Goal: Task Accomplishment & Management: Complete application form

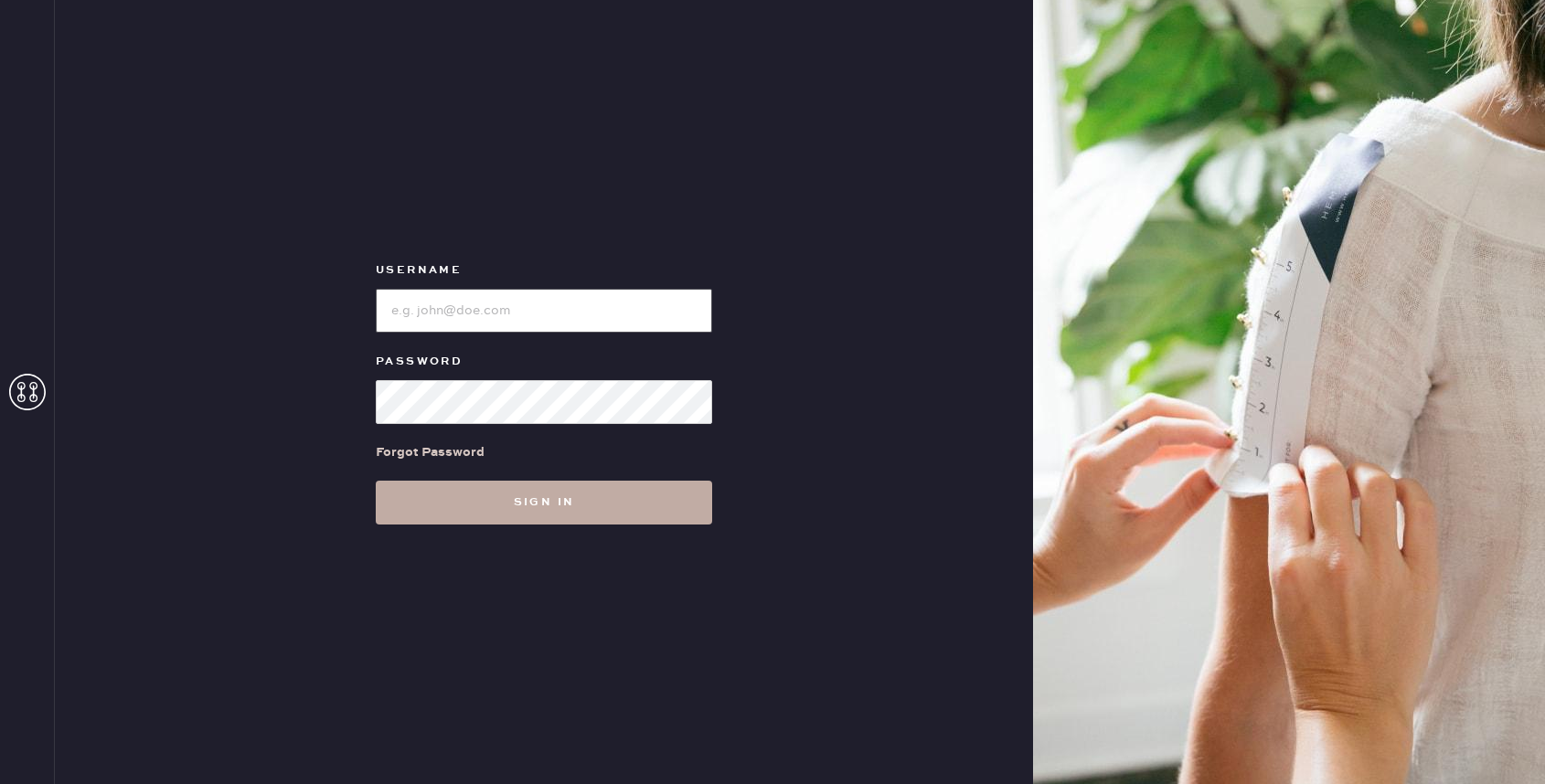
type input "reformationbellevue"
click at [568, 496] on button "Sign in" at bounding box center [543, 502] width 337 height 44
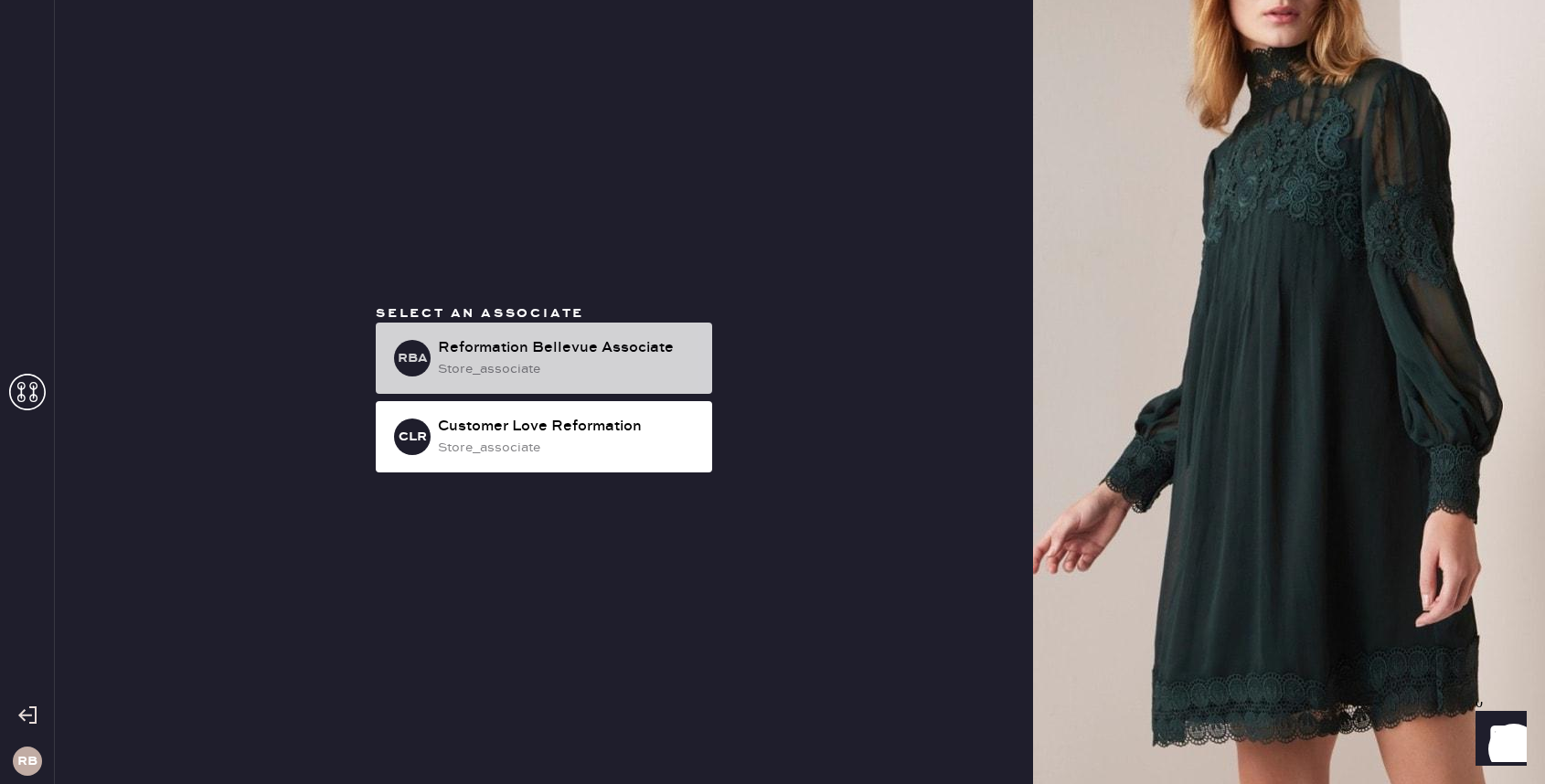
click at [645, 350] on div "Reformation Bellevue Associate" at bounding box center [567, 348] width 259 height 22
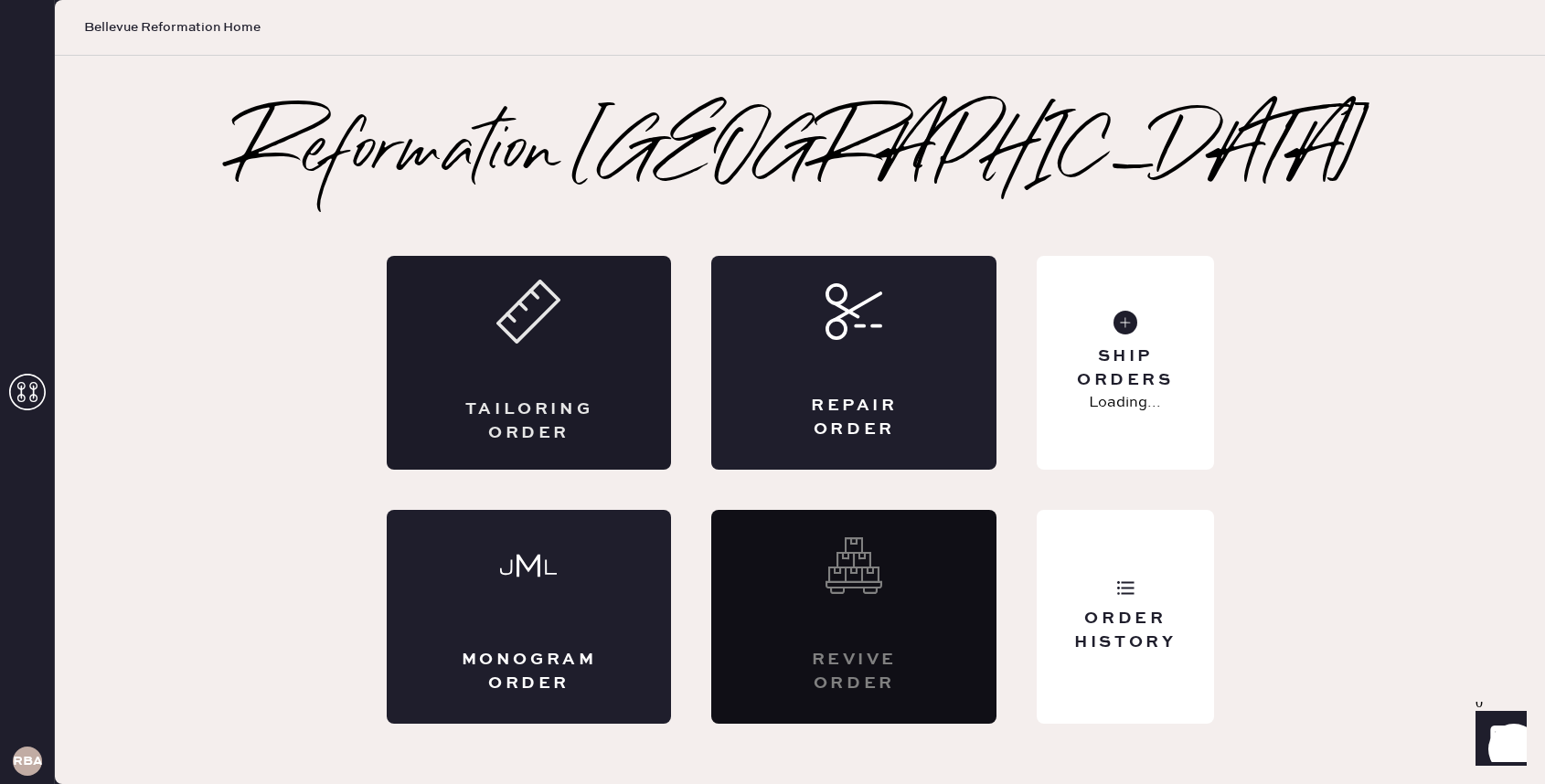
click at [599, 375] on div "Tailoring Order" at bounding box center [528, 362] width 285 height 213
click at [516, 362] on div "Tailoring Order" at bounding box center [528, 362] width 285 height 213
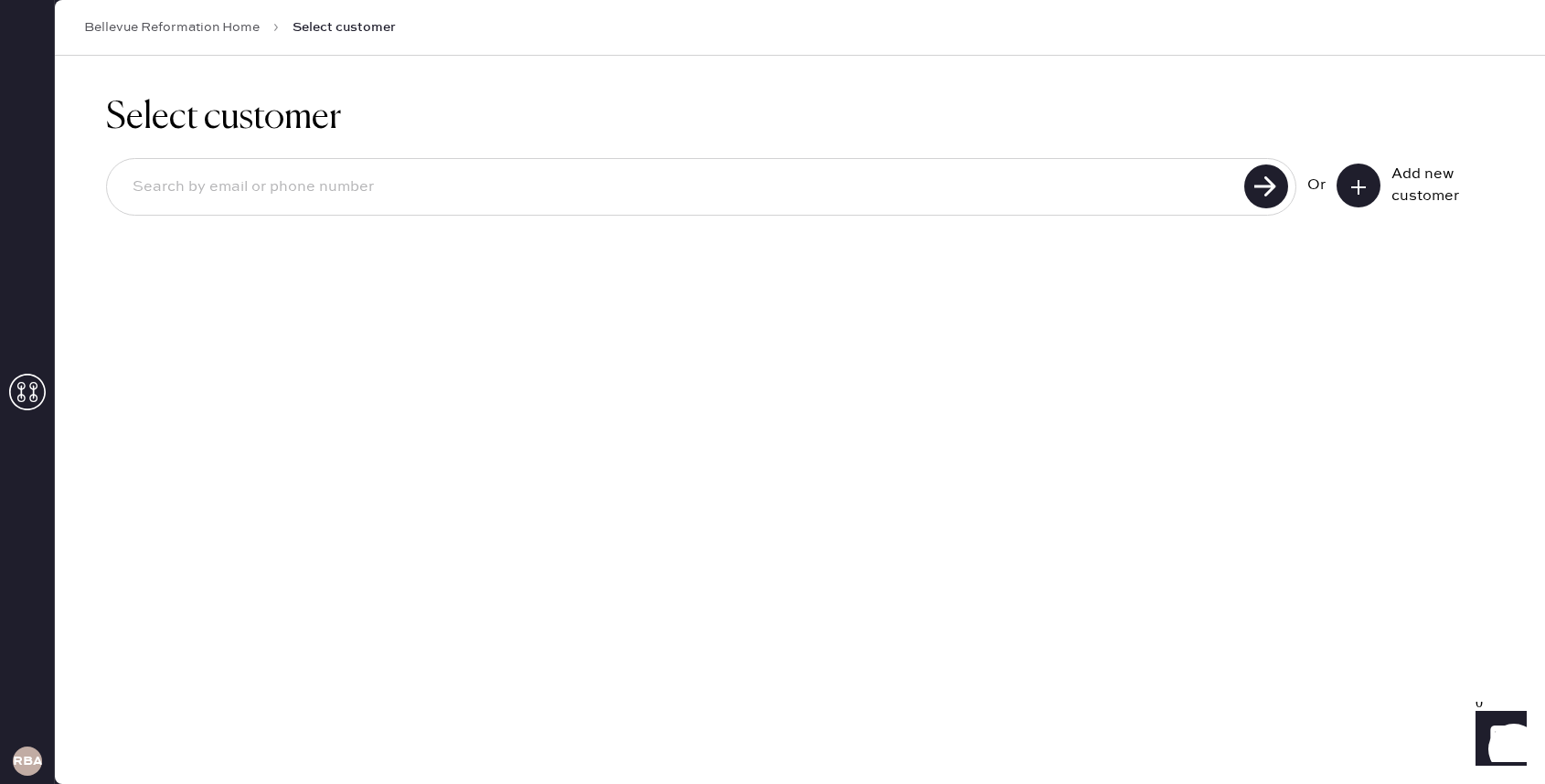
click at [1359, 183] on icon at bounding box center [1358, 188] width 18 height 18
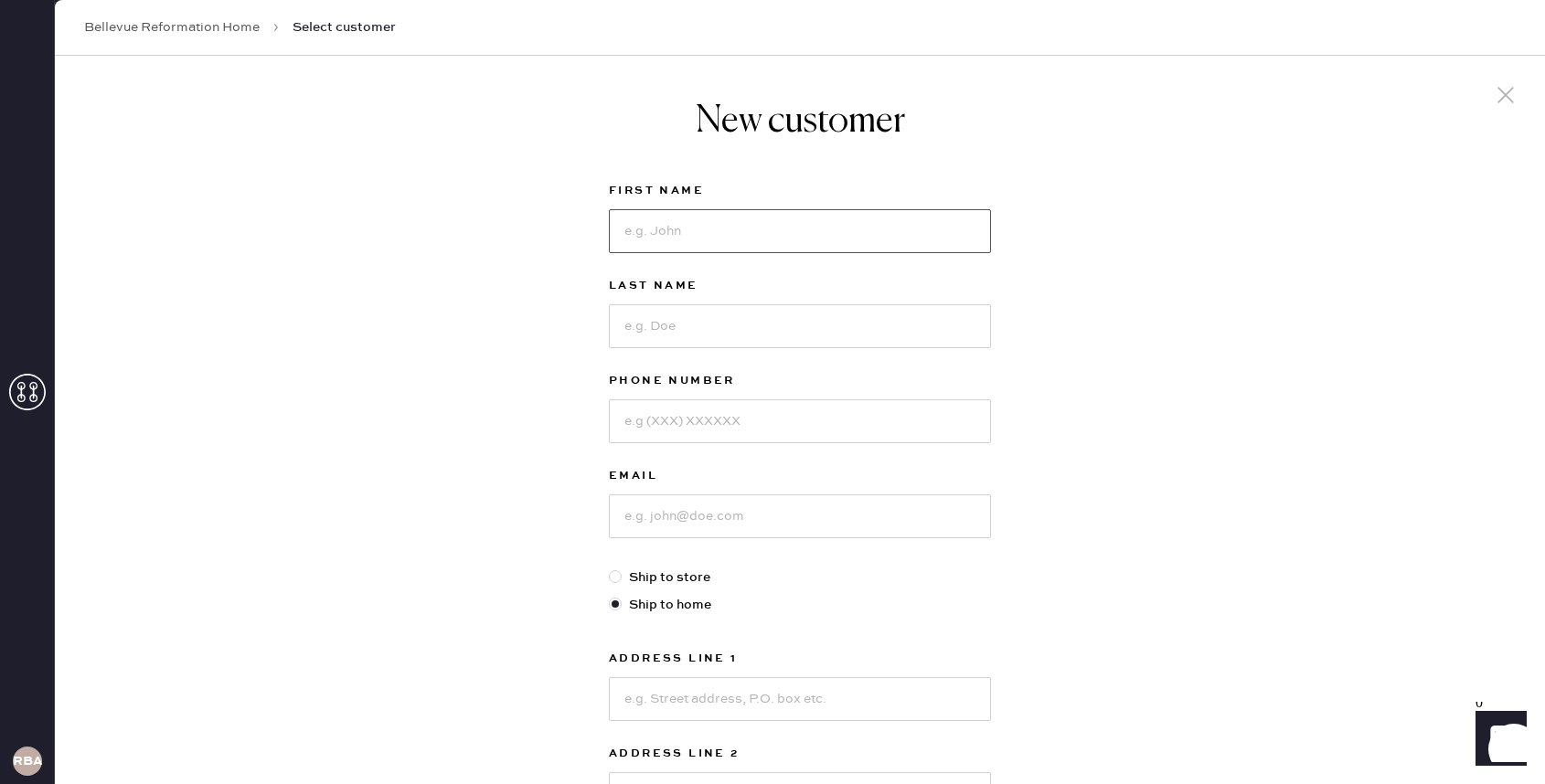
click at [727, 239] on input at bounding box center [799, 231] width 382 height 44
type input "Duru"
click at [735, 305] on input at bounding box center [799, 327] width 382 height 44
type input "Kadak"
click at [722, 433] on input at bounding box center [799, 421] width 382 height 44
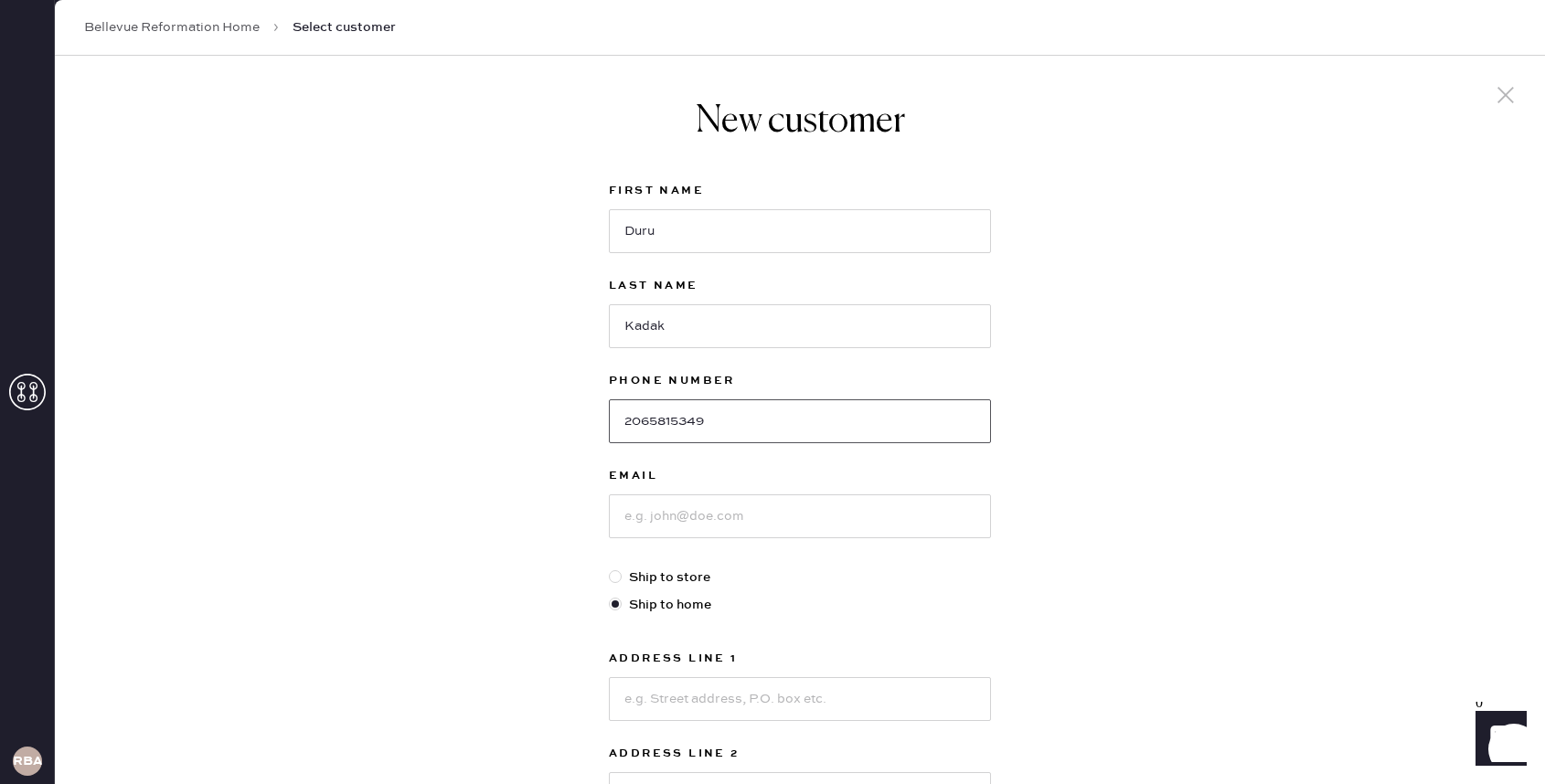
type input "2065815349"
click at [769, 525] on input at bounding box center [799, 516] width 382 height 44
click at [652, 515] on input "durukadak" at bounding box center [799, 516] width 382 height 44
click at [729, 517] on input "duru@kadak" at bounding box center [799, 516] width 382 height 44
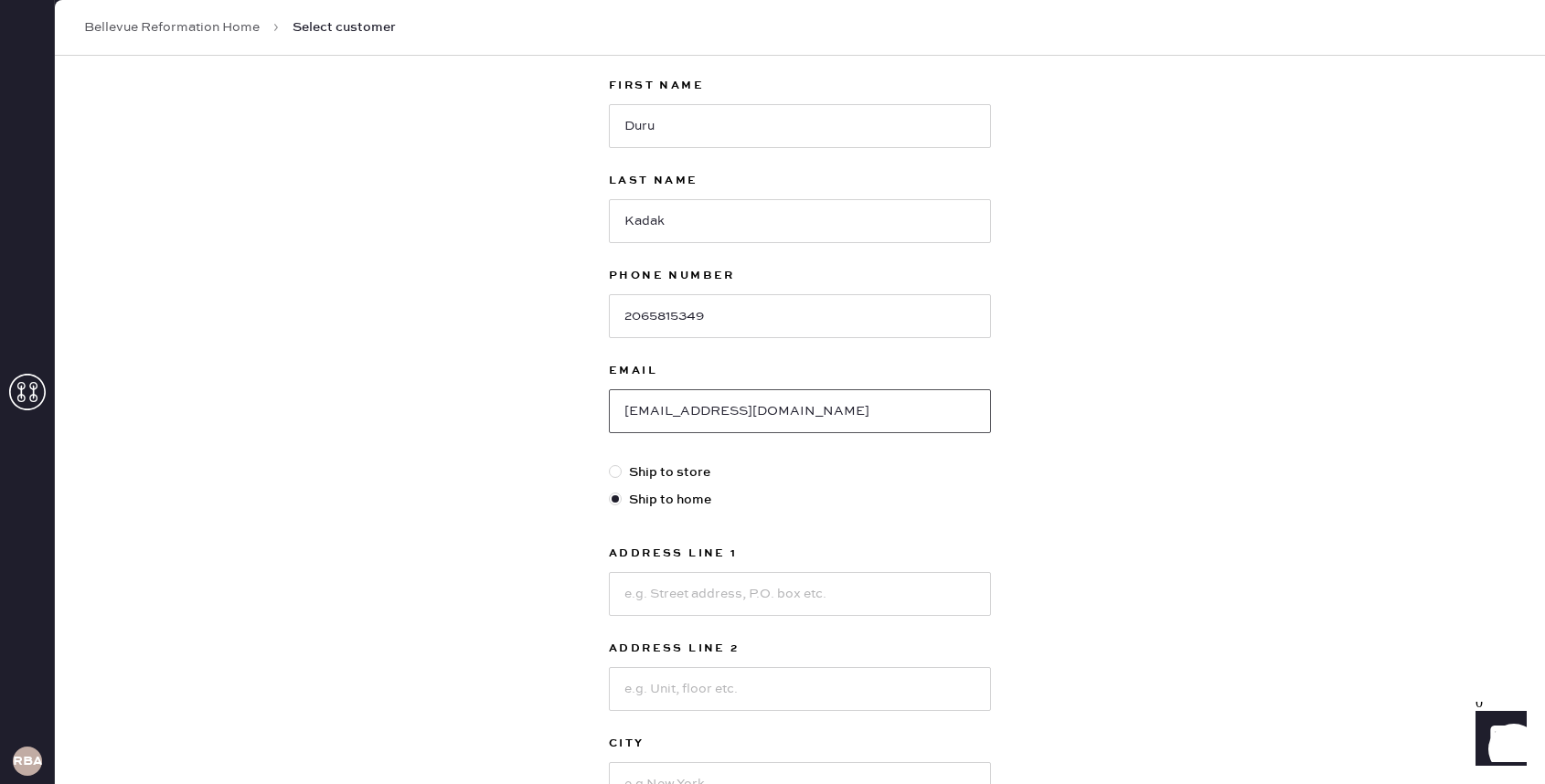
scroll to position [106, 0]
type input "[EMAIL_ADDRESS][DOMAIN_NAME]"
click at [750, 599] on input at bounding box center [799, 592] width 382 height 44
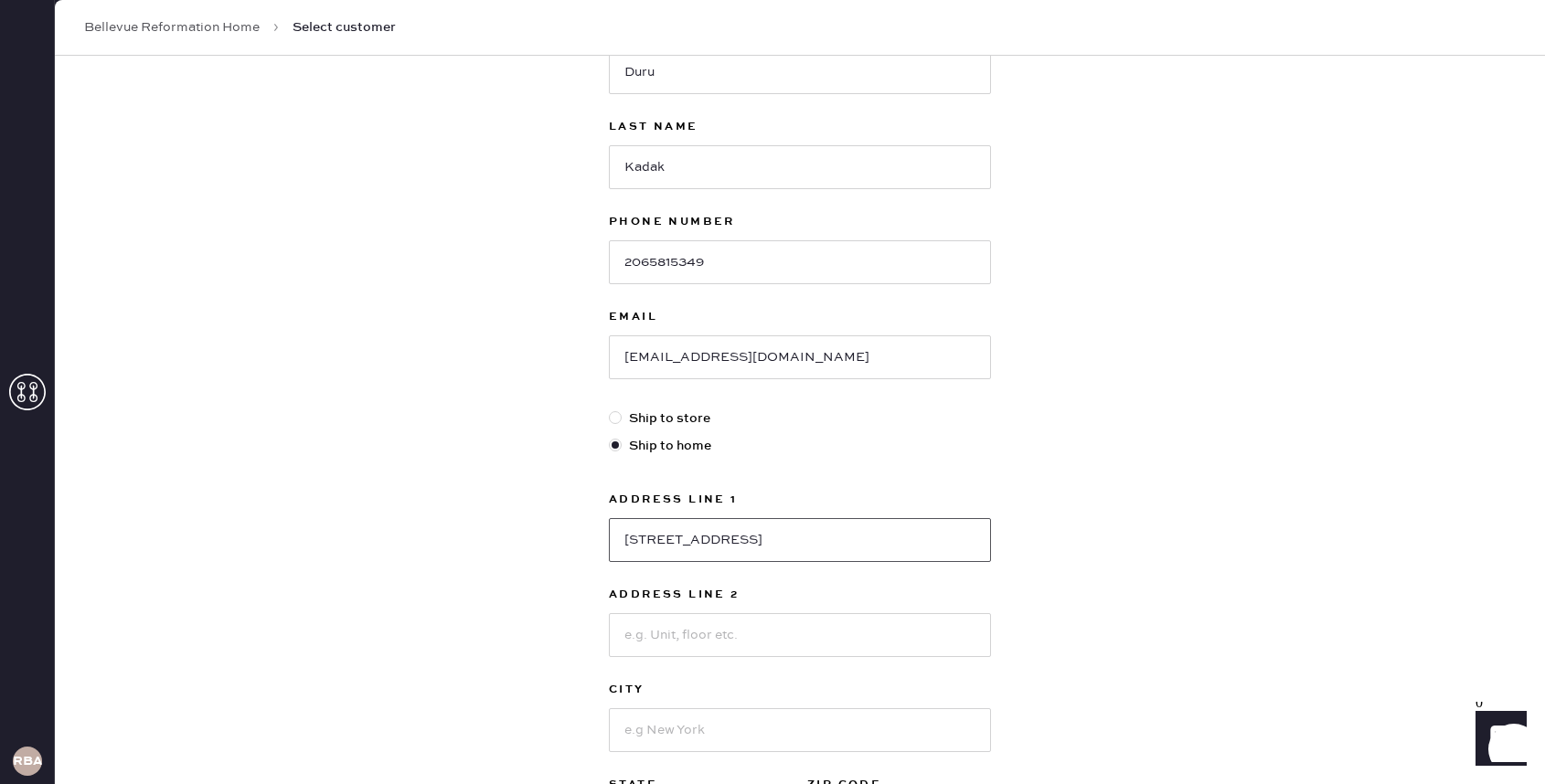
scroll to position [224, 0]
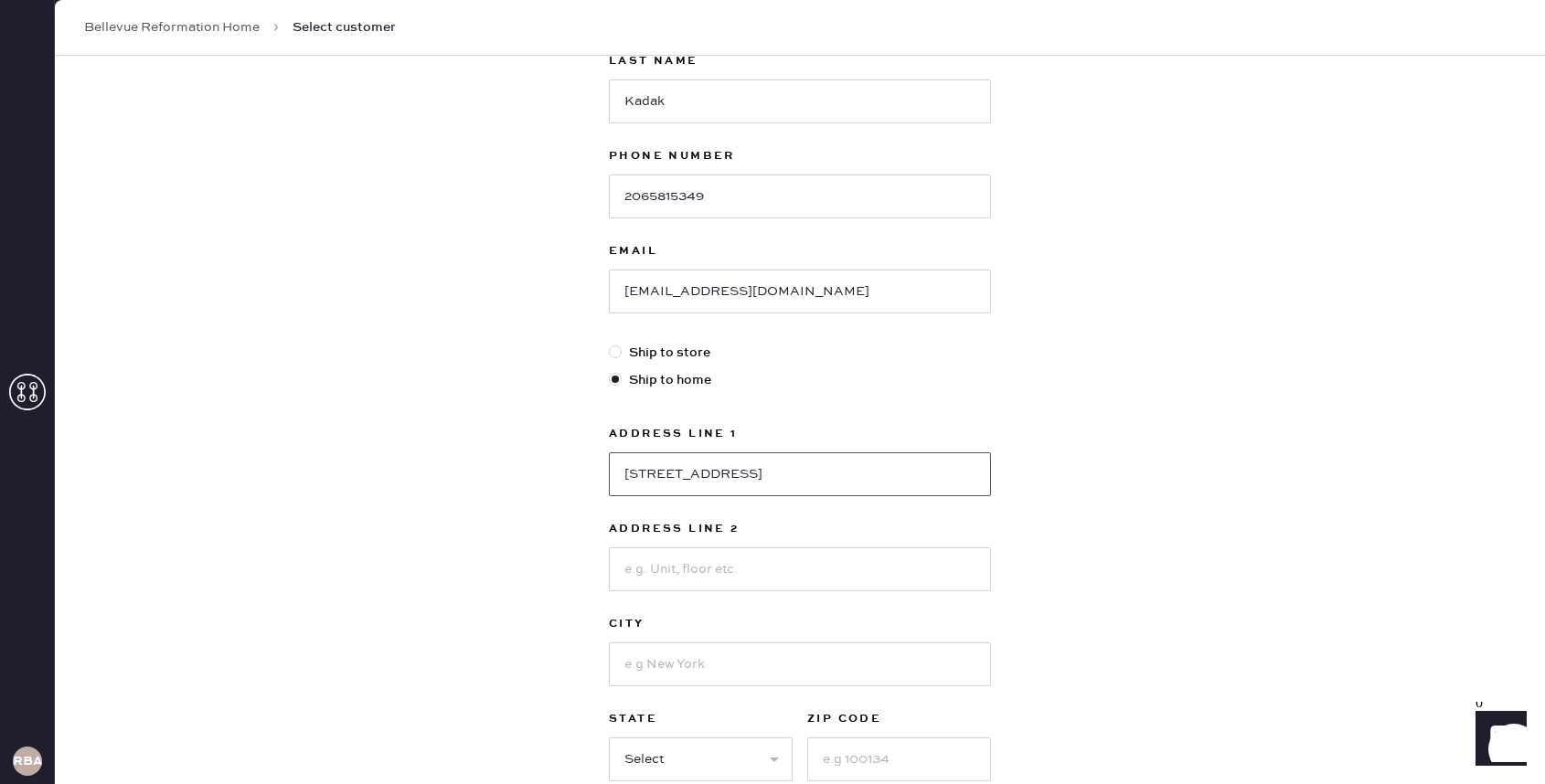
type input "[STREET_ADDRESS]"
click at [754, 573] on input at bounding box center [799, 569] width 382 height 44
type input "Unit 623"
click at [767, 668] on input at bounding box center [799, 664] width 382 height 44
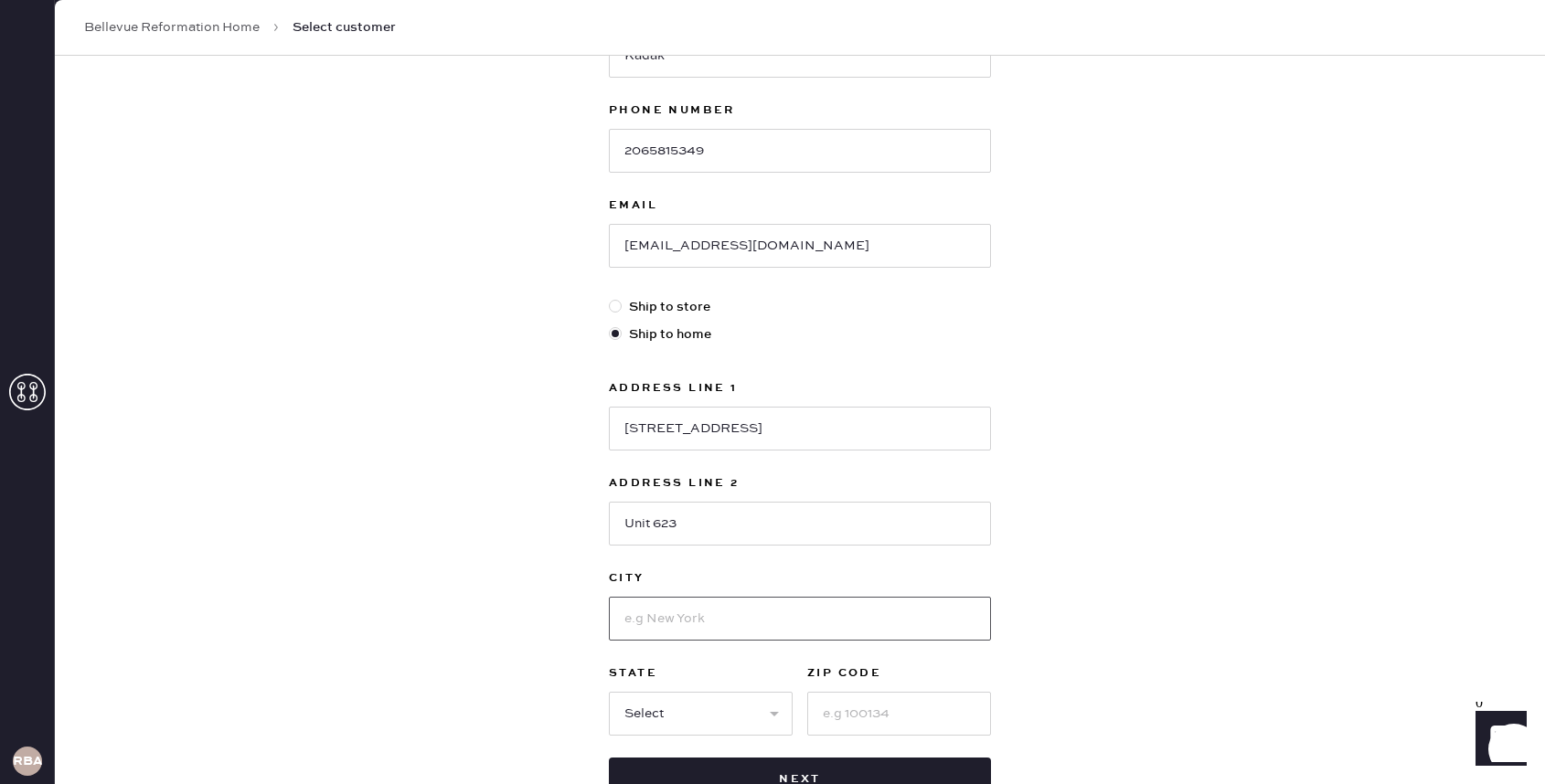
scroll to position [320, 0]
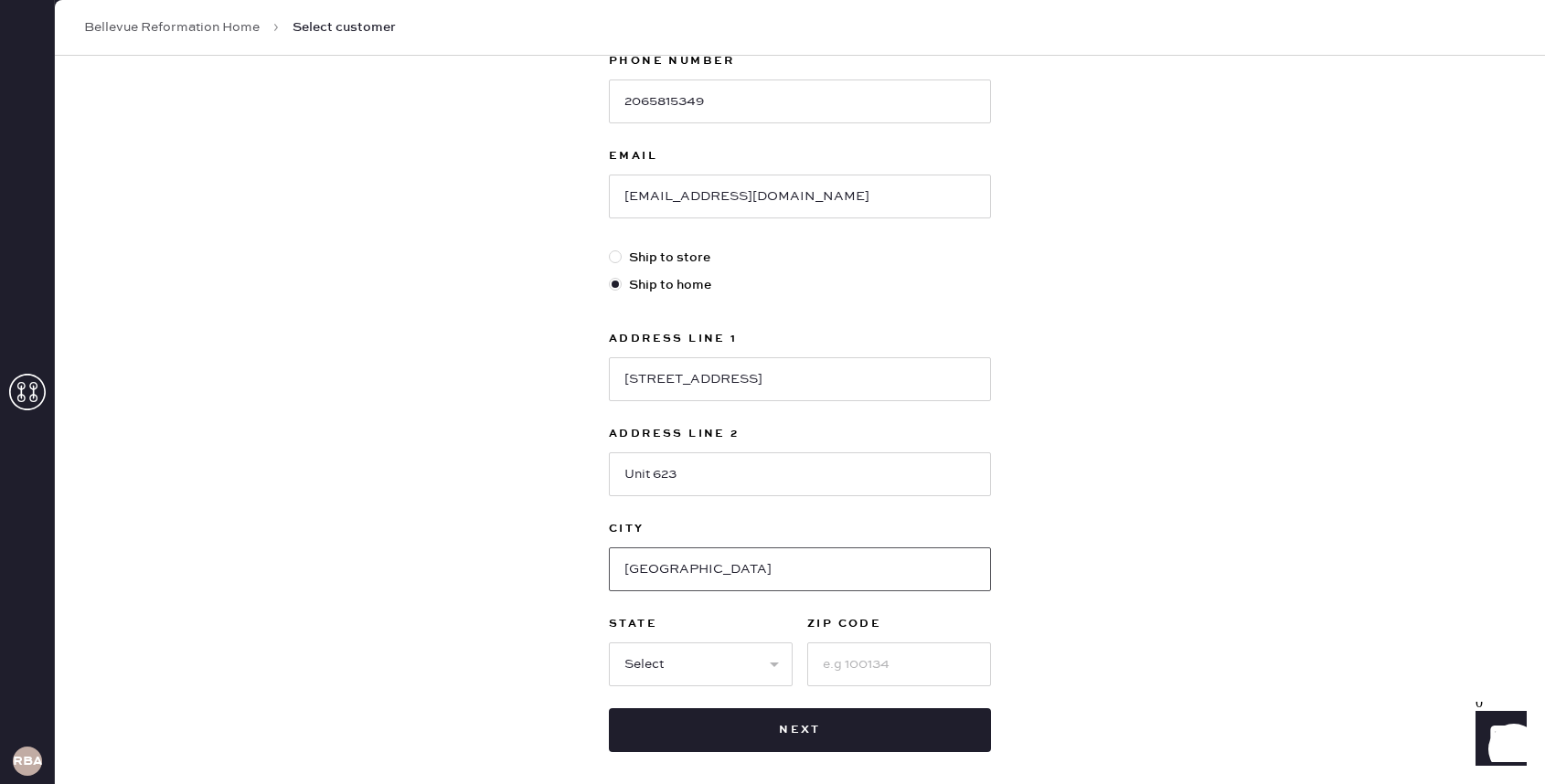
type input "[GEOGRAPHIC_DATA]"
click at [689, 666] on select "Select AK AL AR AZ CA CO CT [GEOGRAPHIC_DATA] DE FL [GEOGRAPHIC_DATA] HI [GEOGR…" at bounding box center [700, 664] width 184 height 44
select select "WA"
click at [609, 642] on select "Select AK AL AR AZ CA CO CT [GEOGRAPHIC_DATA] DE FL [GEOGRAPHIC_DATA] HI [GEOGR…" at bounding box center [700, 664] width 184 height 44
click at [845, 668] on input at bounding box center [899, 664] width 184 height 44
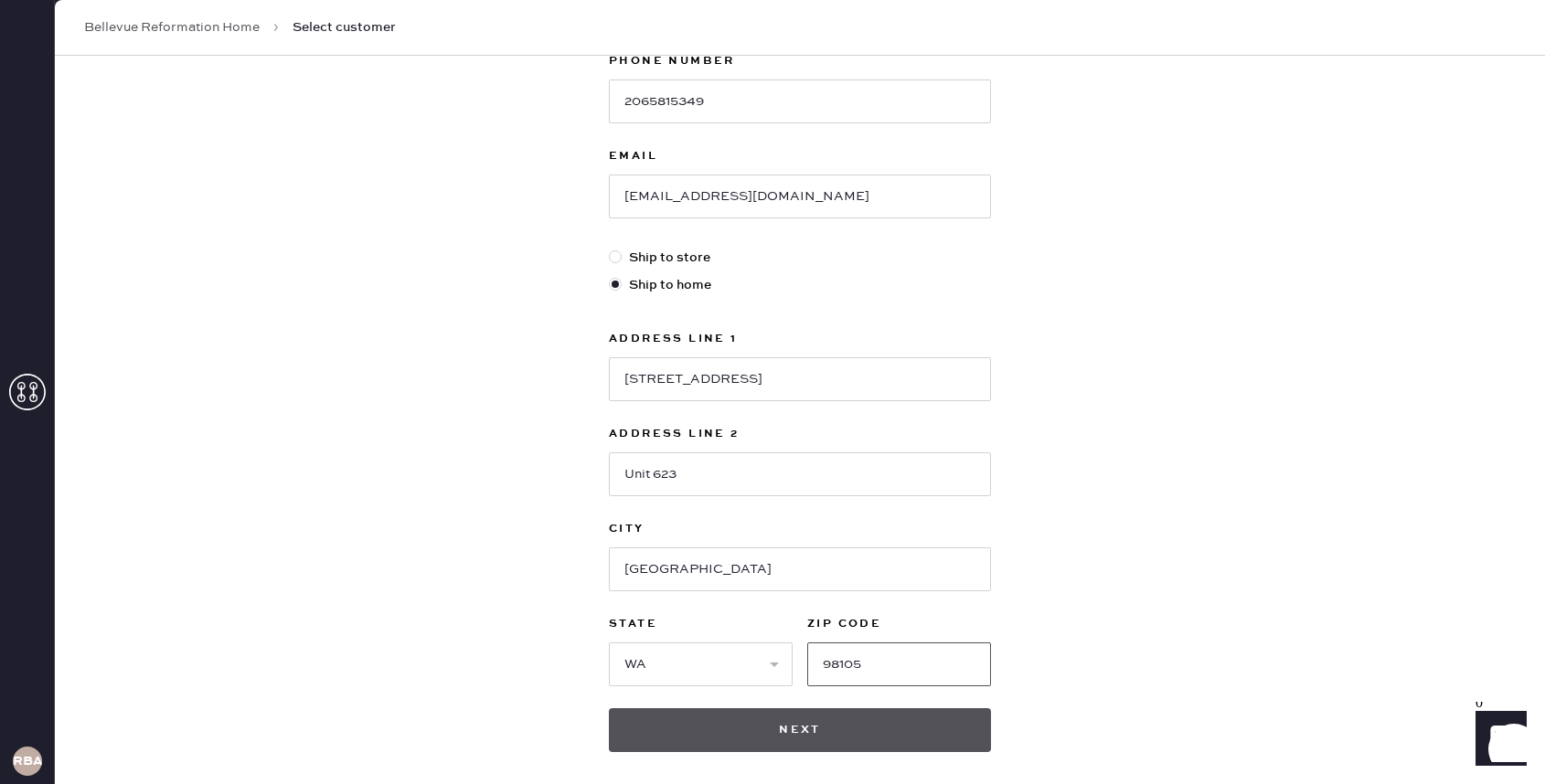
type input "98105"
click at [771, 726] on button "Next" at bounding box center [799, 730] width 382 height 44
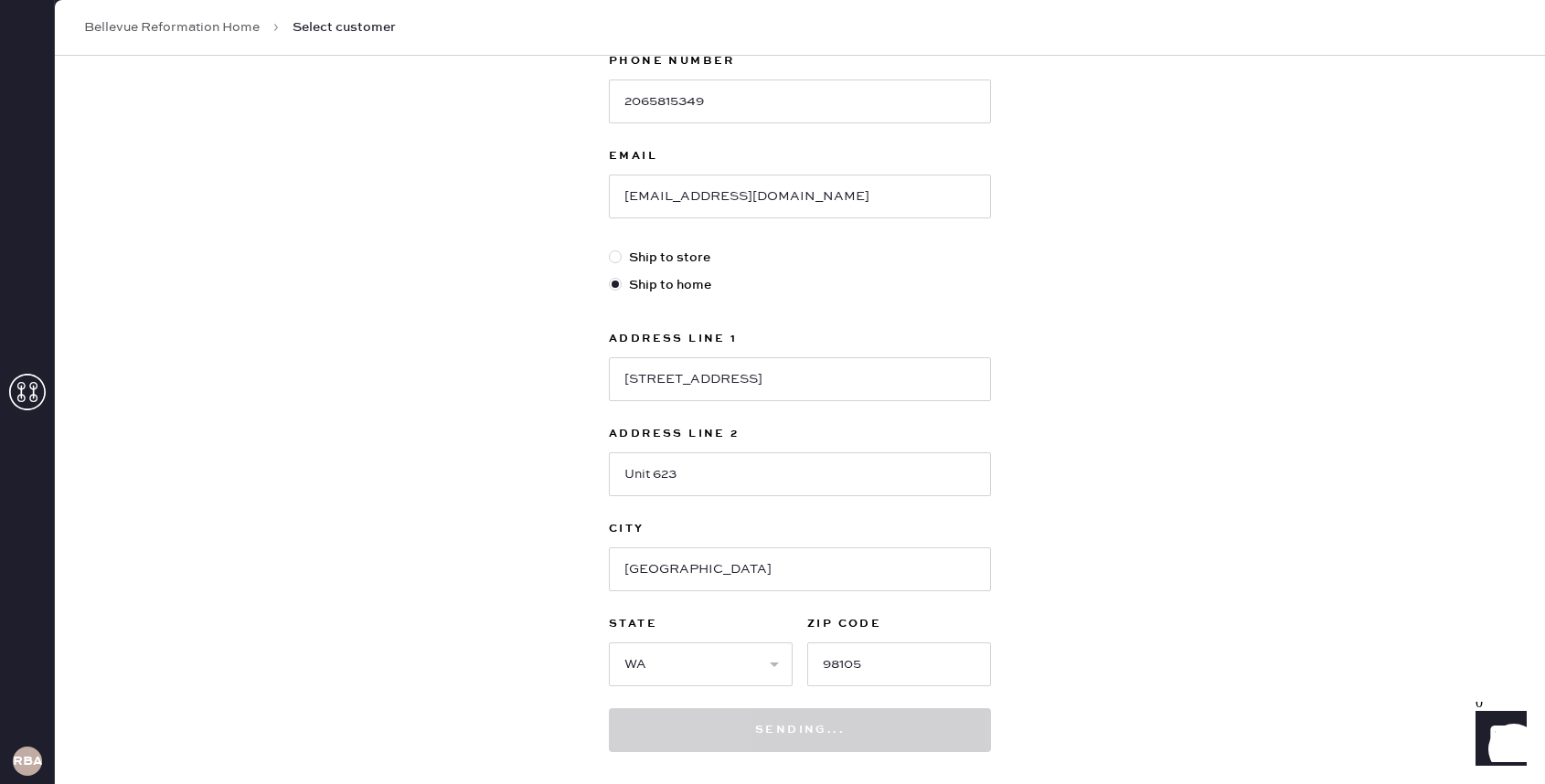
click at [1170, 551] on div "New customer First Name [PERSON_NAME] Last Name Kadak Phone Number [PHONE_NUMBE…" at bounding box center [799, 303] width 1490 height 1133
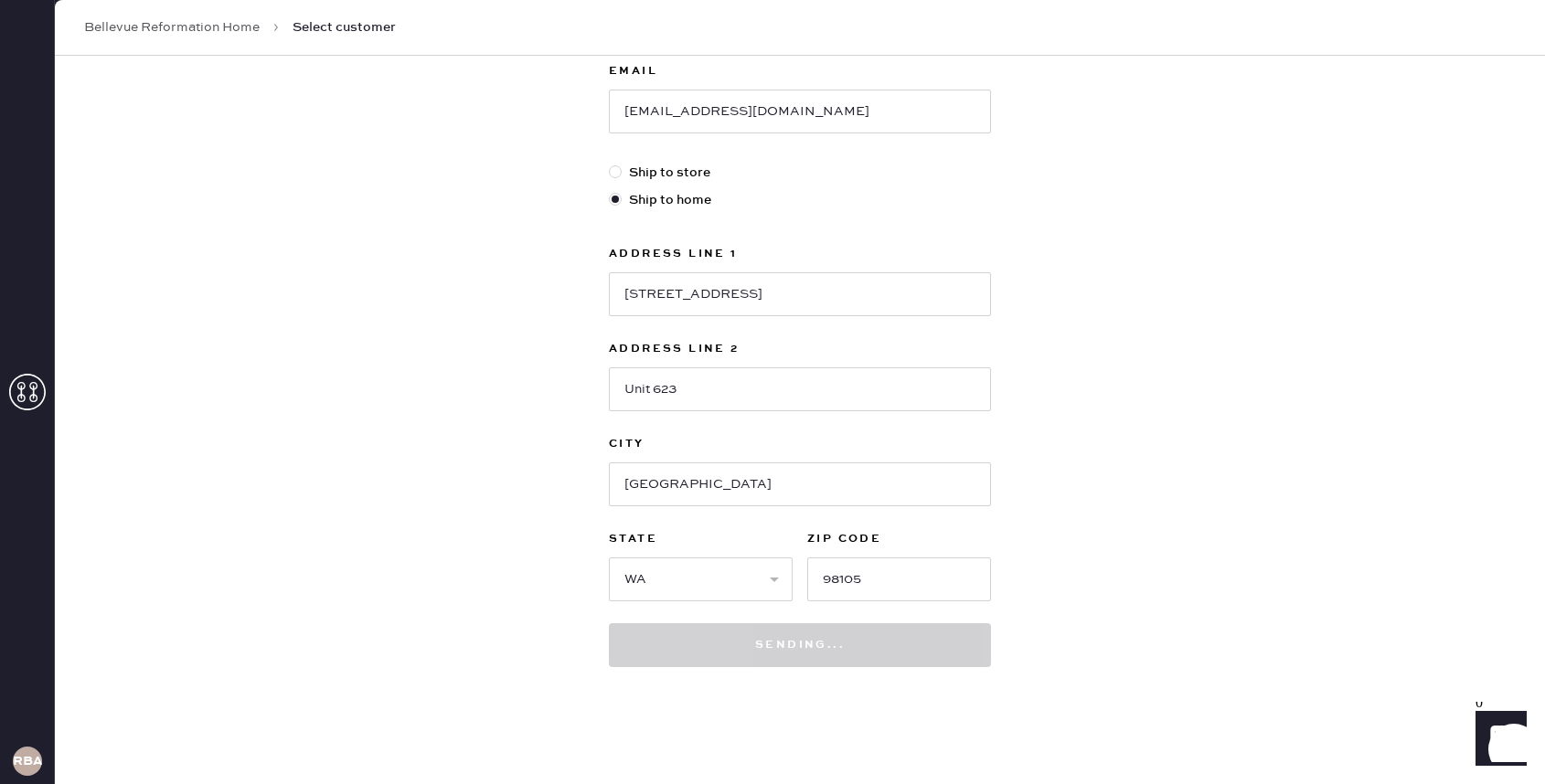
scroll to position [405, 0]
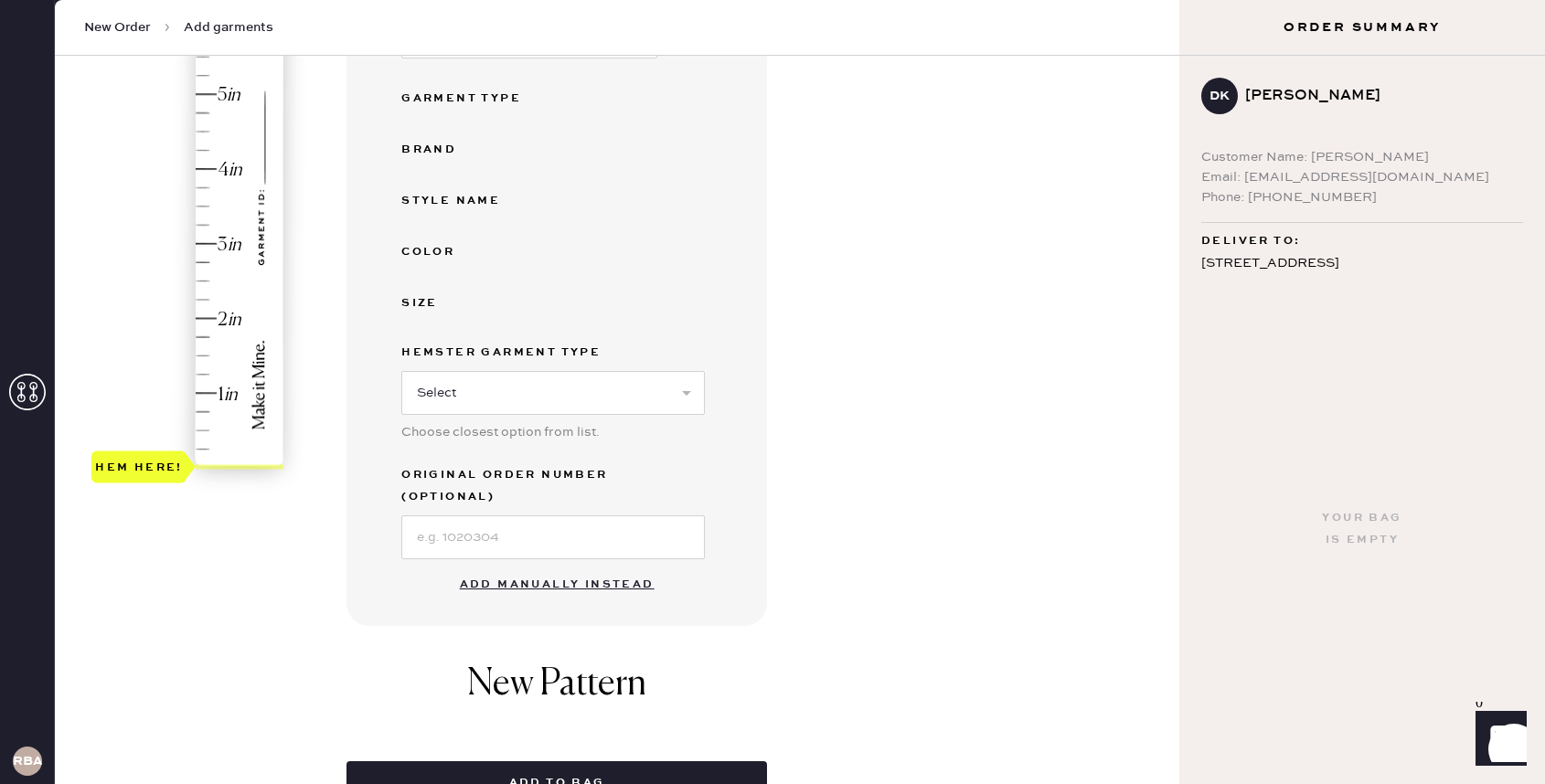
scroll to position [367, 0]
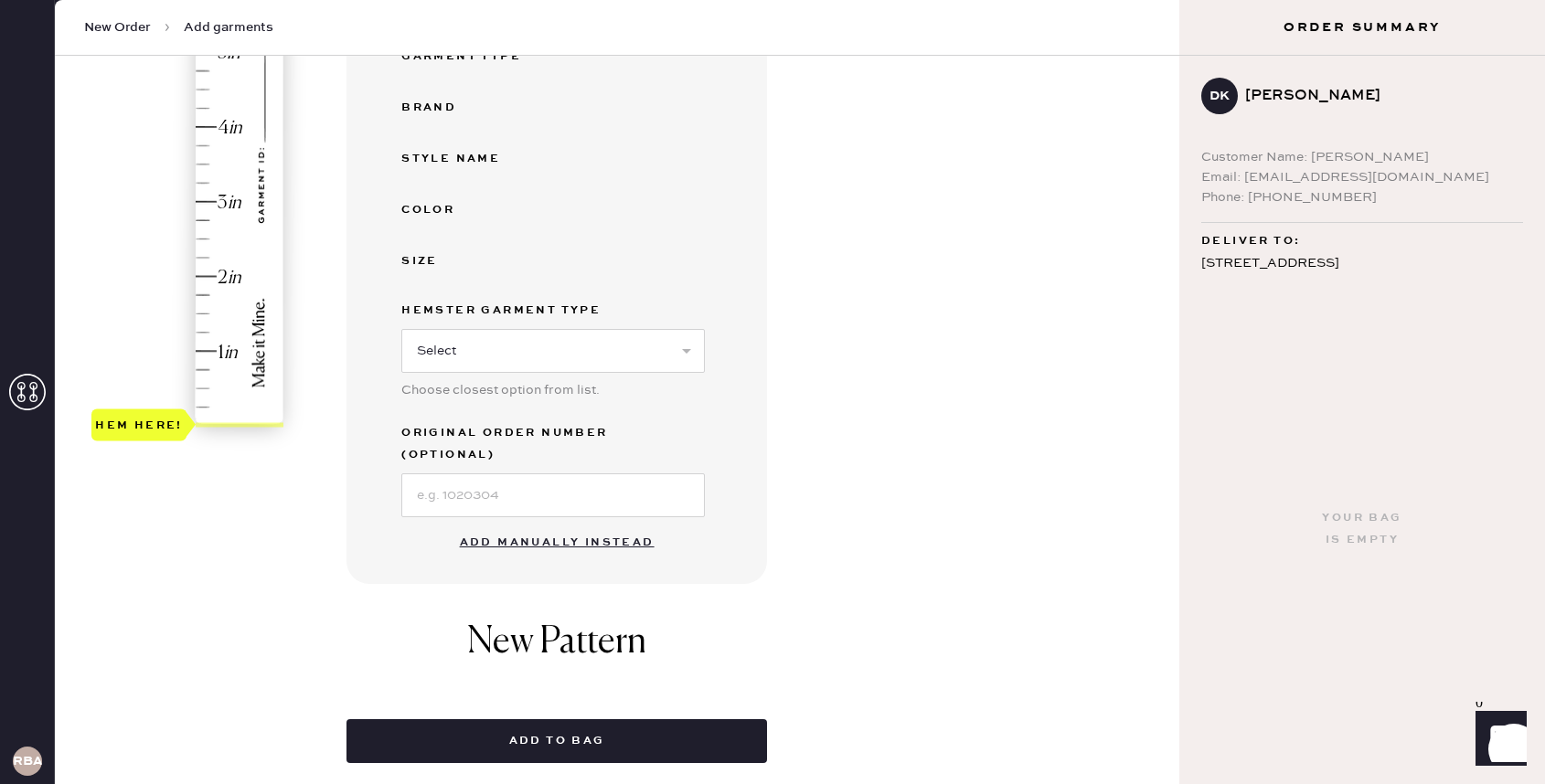
click at [605, 524] on button "Add manually instead" at bounding box center [557, 542] width 216 height 37
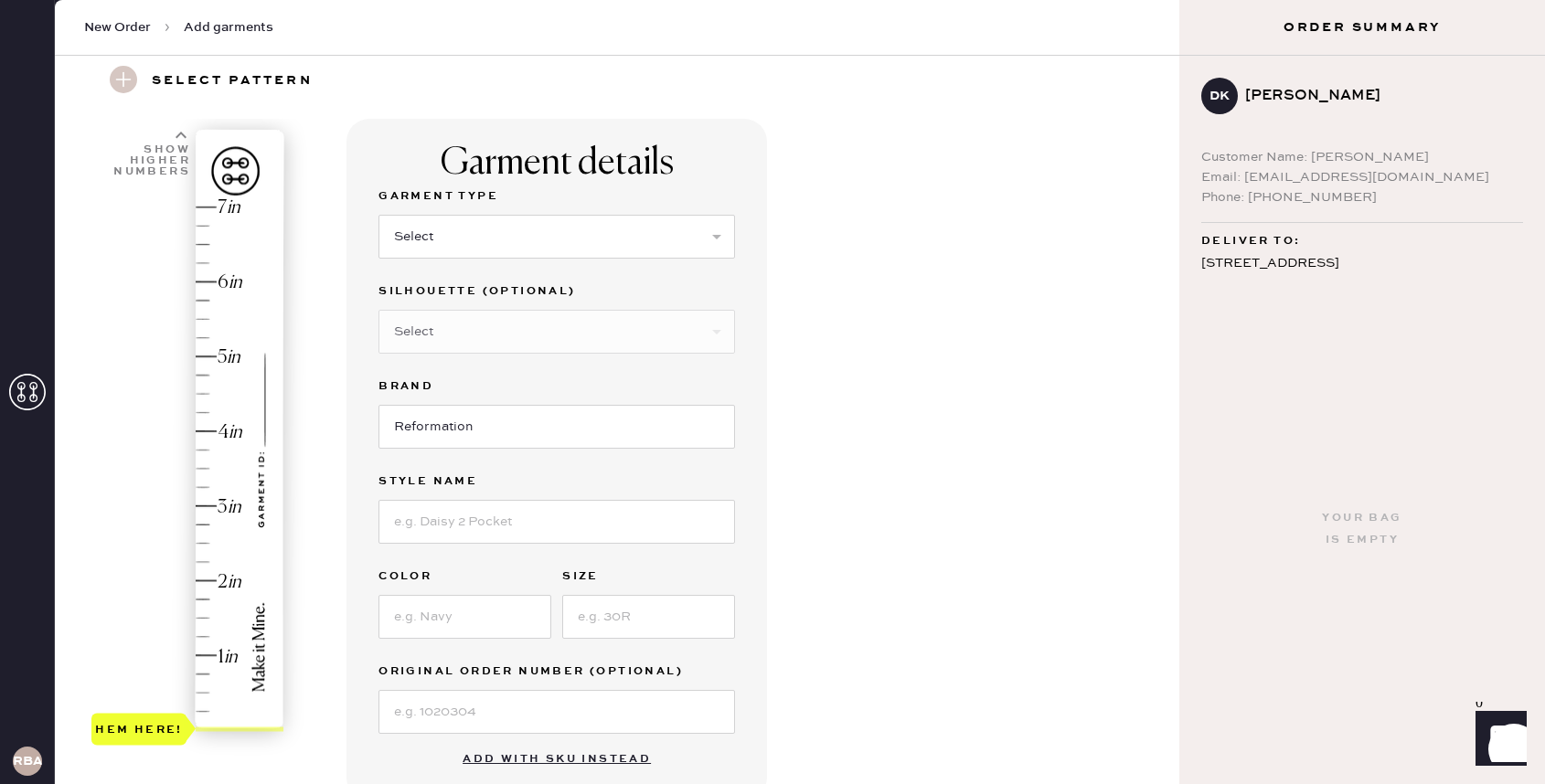
scroll to position [0, 0]
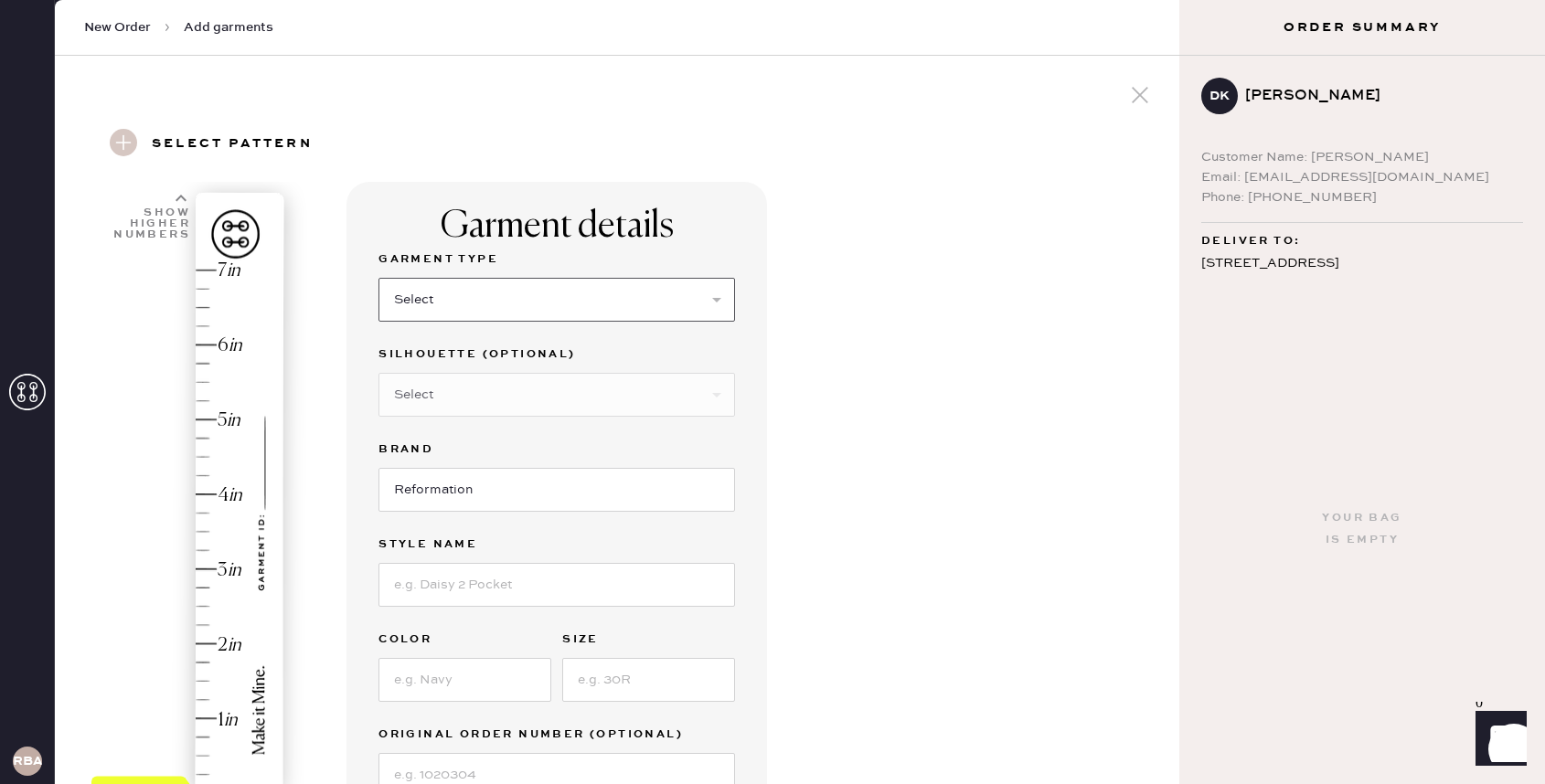
click at [535, 291] on select "Select Basic Skirt Jeans Leggings Pants Shorts Basic Sleeved Dress Basic Sleeve…" at bounding box center [556, 300] width 356 height 44
select select "4"
click at [378, 278] on select "Select Basic Skirt Jeans Leggings Pants Shorts Basic Sleeved Dress Basic Sleeve…" at bounding box center [556, 300] width 356 height 44
click at [470, 389] on select "Select Joggers Shorts Cropped Flare Boot Cut Straight Skinny Other" at bounding box center [556, 395] width 356 height 44
select select "11"
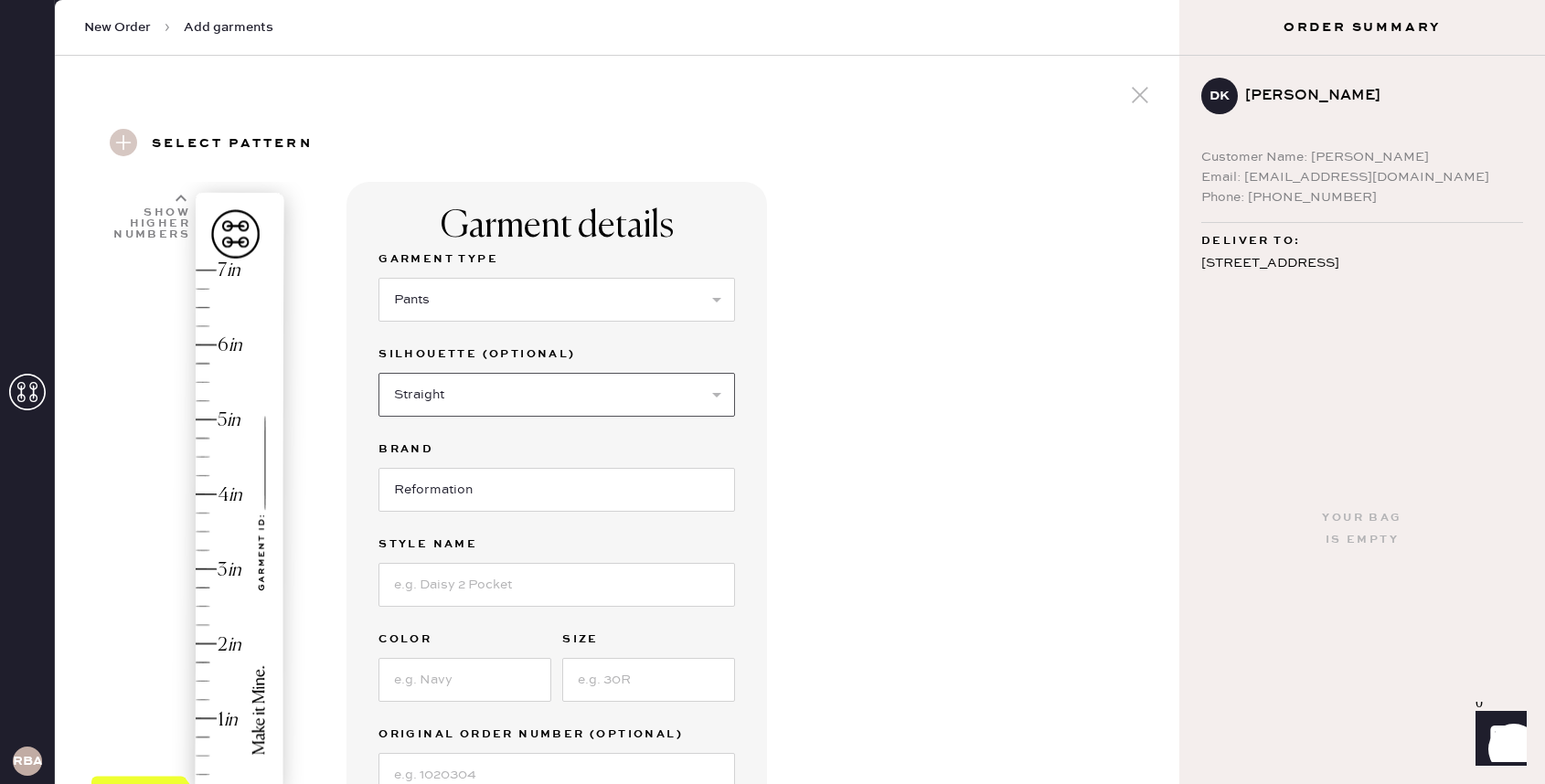
click at [378, 373] on select "Select Joggers Shorts Cropped Flare Boot Cut Straight Skinny Other" at bounding box center [556, 395] width 356 height 44
click at [454, 589] on input at bounding box center [556, 585] width 356 height 44
type input "Giselle Low rise pant"
click at [474, 684] on input at bounding box center [465, 680] width 173 height 44
type input "Black"
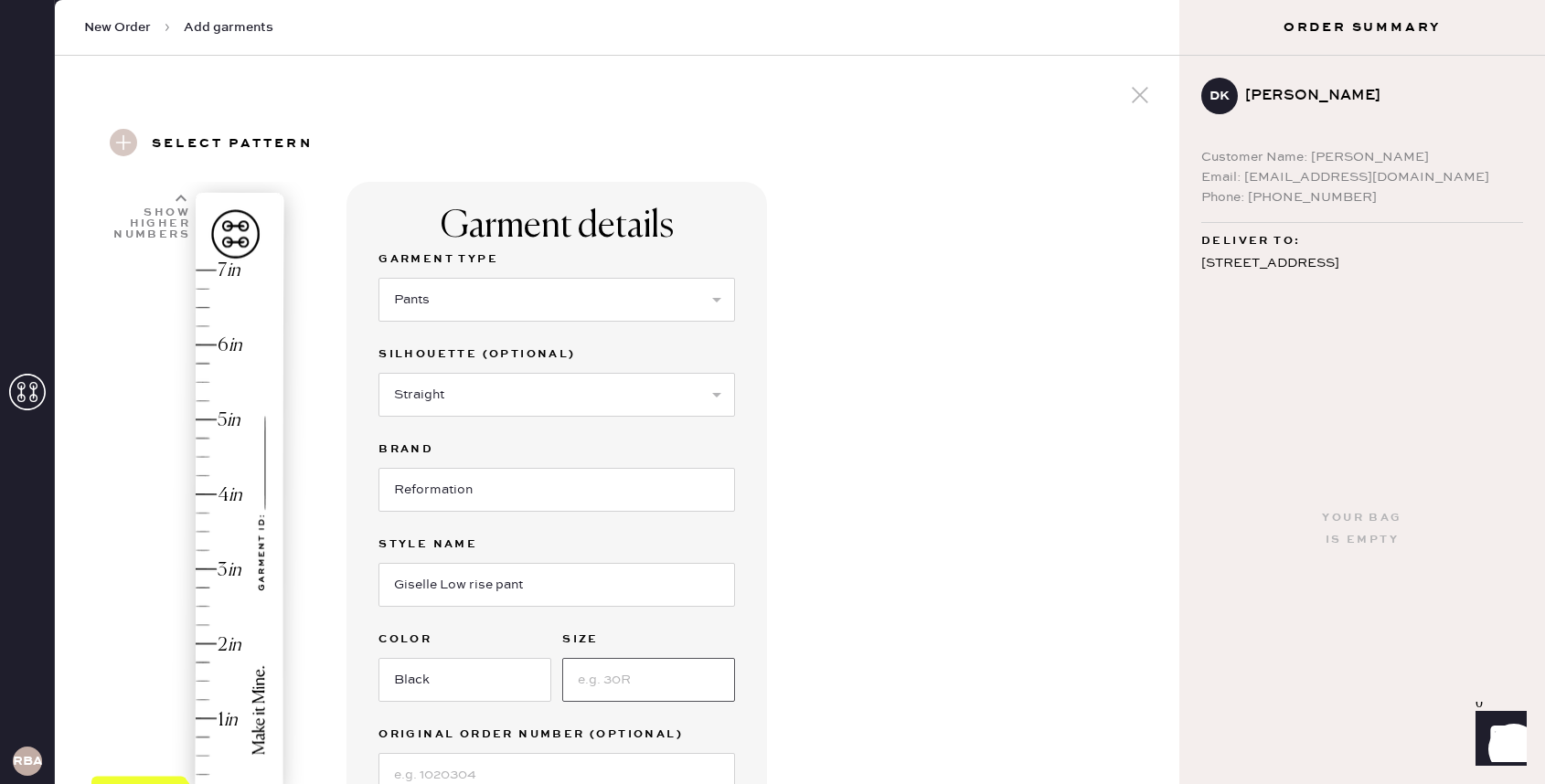
click at [610, 682] on input at bounding box center [648, 680] width 173 height 44
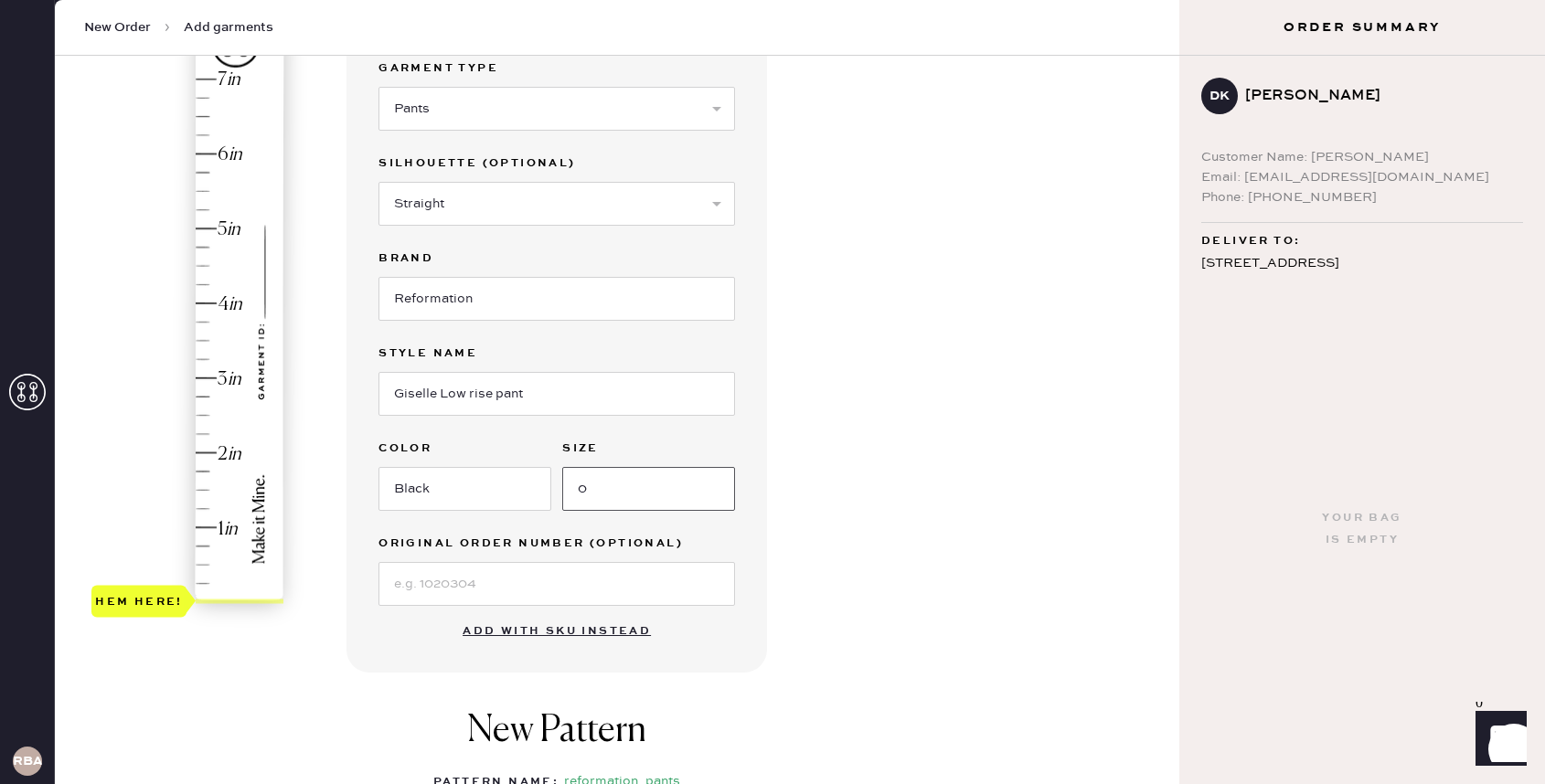
scroll to position [196, 0]
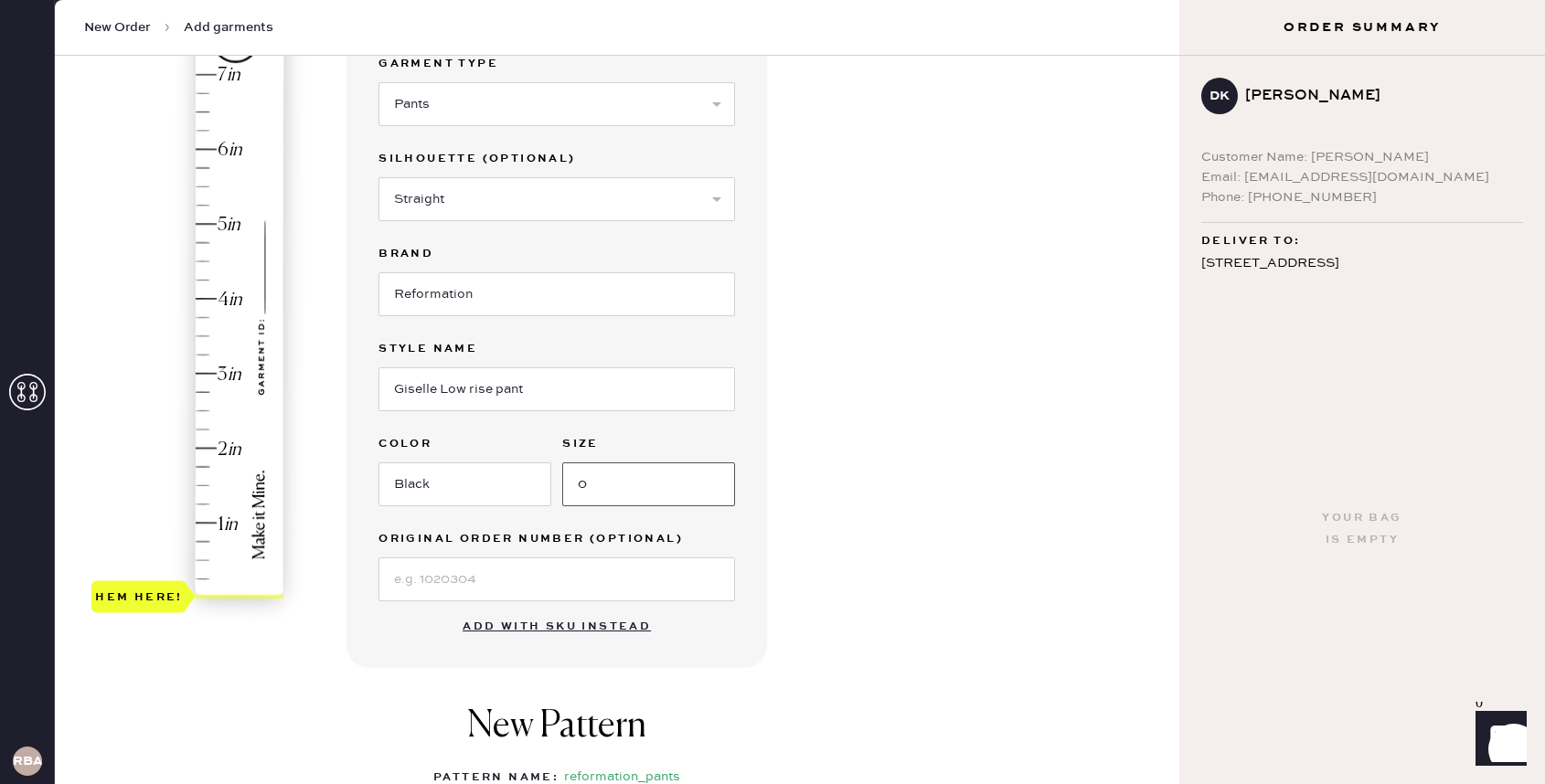
type input "0"
type input "1.75"
click at [211, 468] on div "Hem here!" at bounding box center [189, 335] width 195 height 539
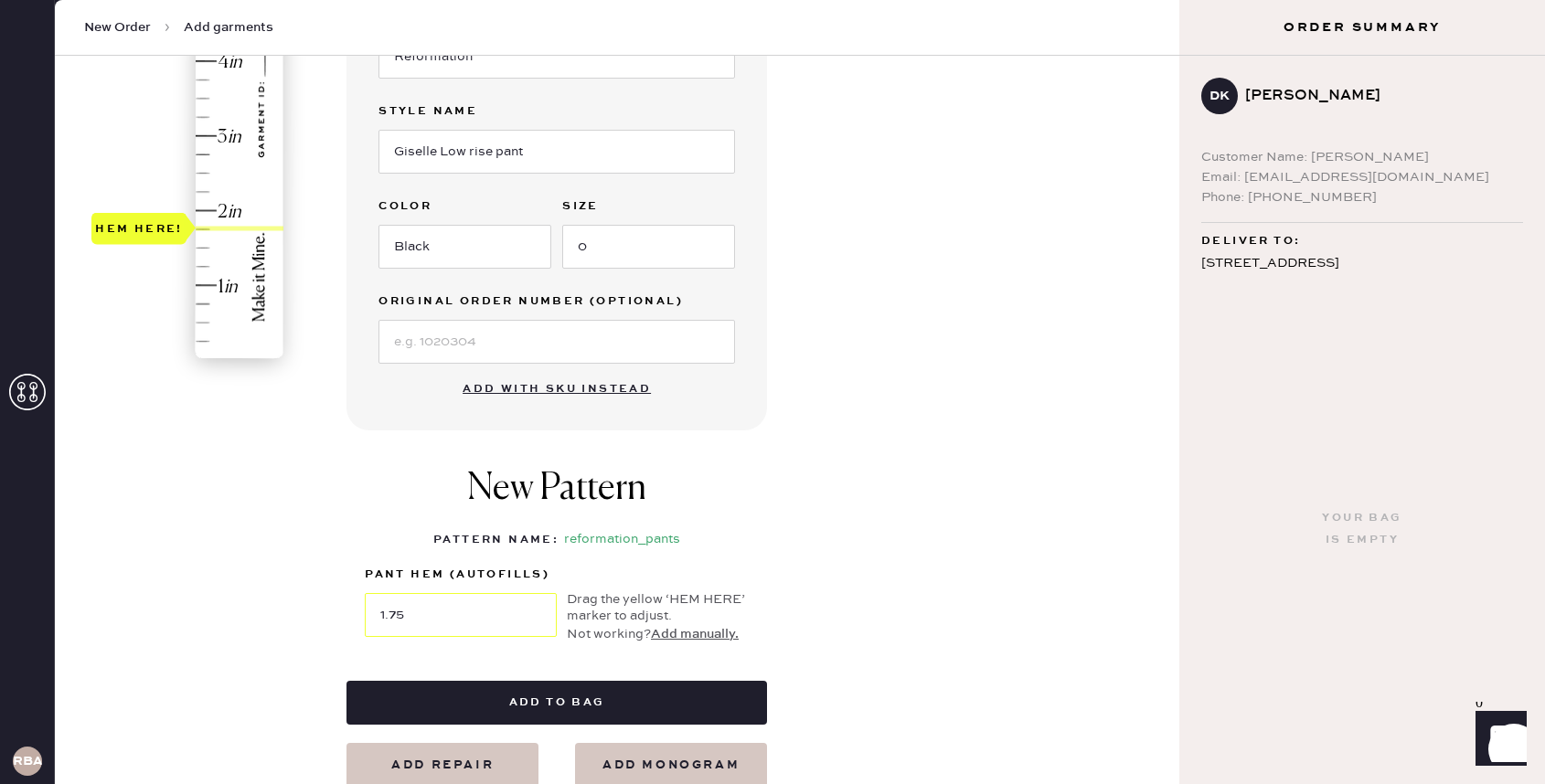
scroll to position [527, 0]
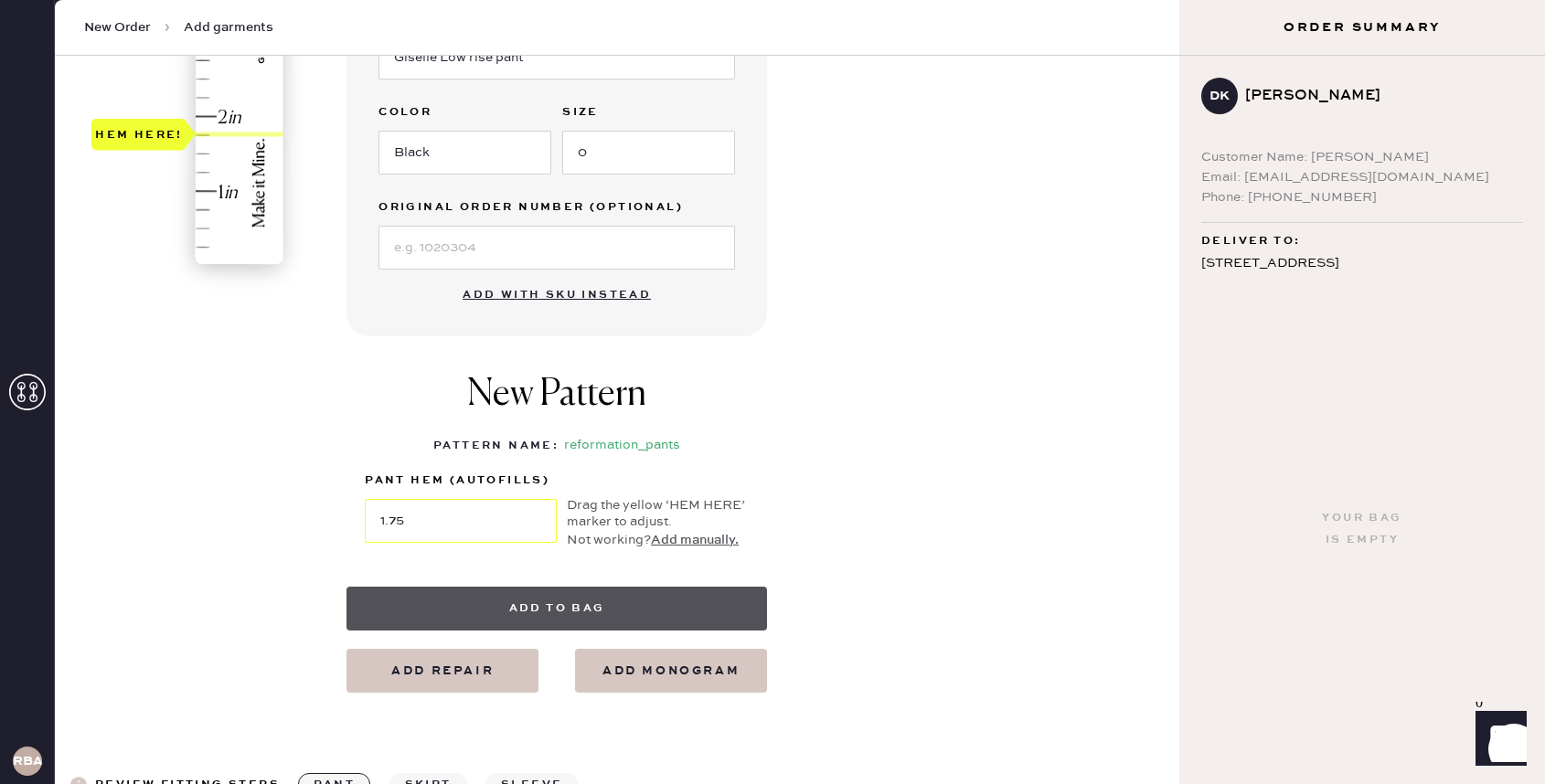
click at [516, 604] on button "Add to bag" at bounding box center [557, 608] width 421 height 44
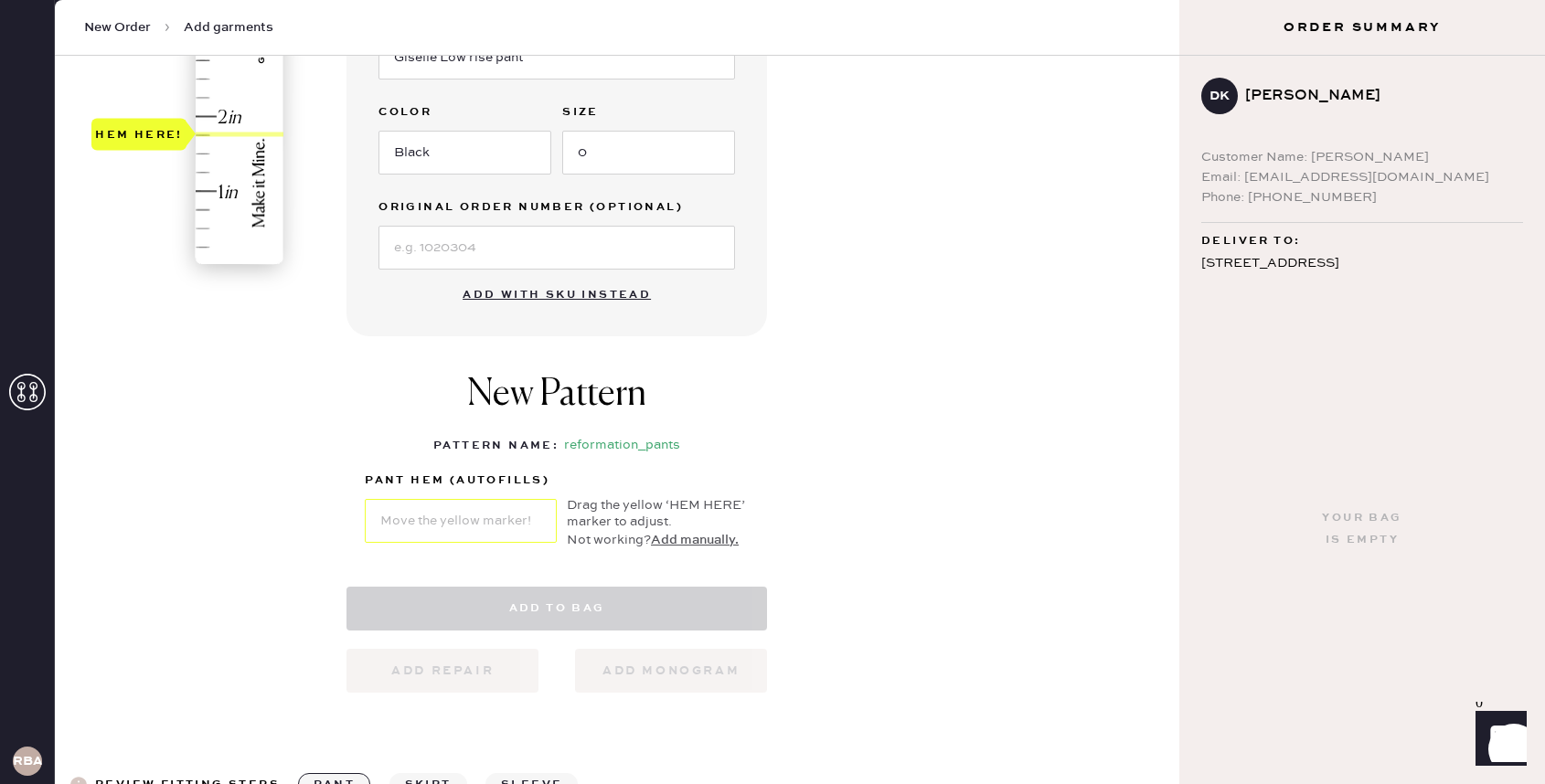
select select "4"
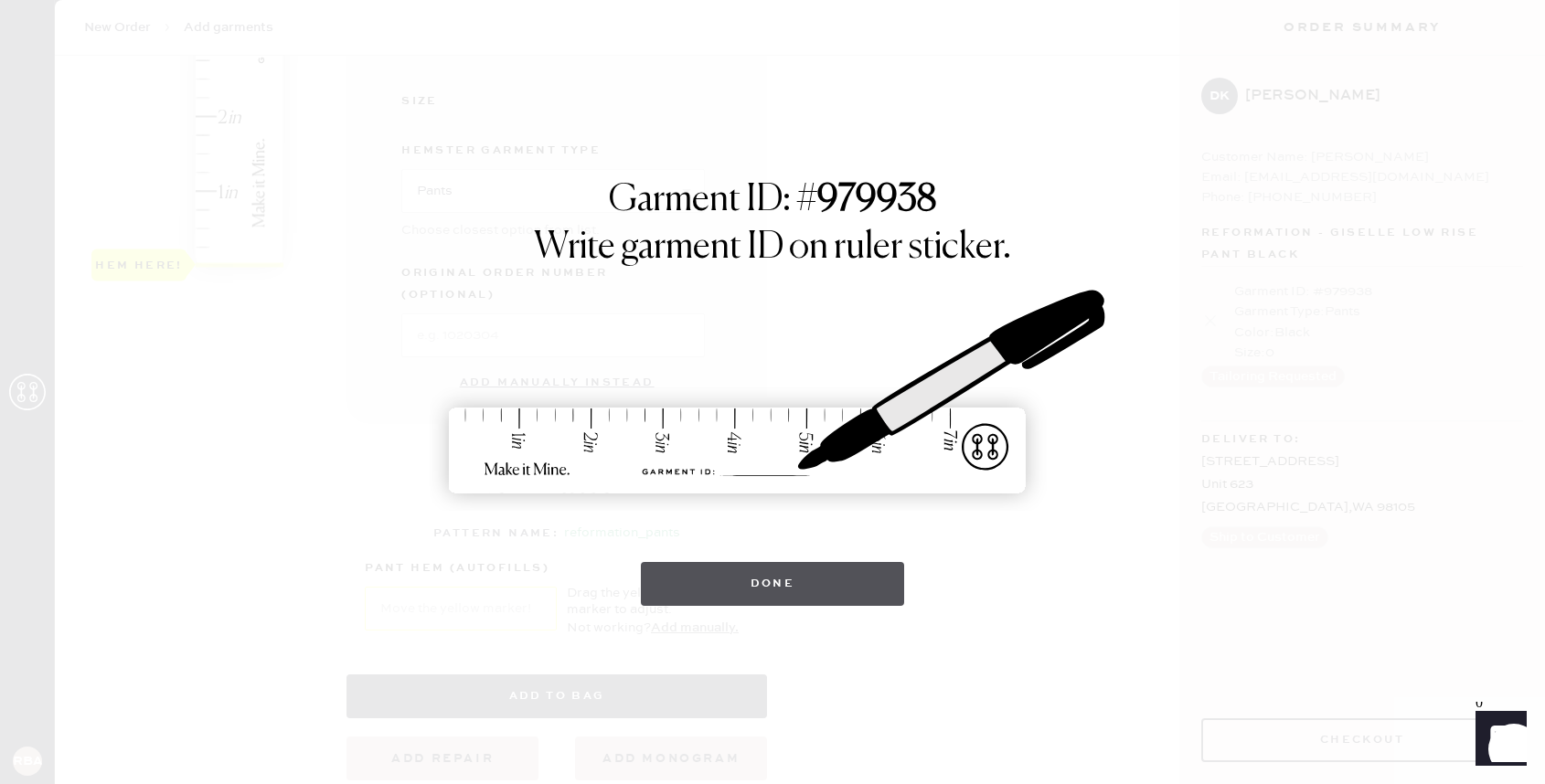
click at [869, 571] on button "Done" at bounding box center [772, 584] width 264 height 44
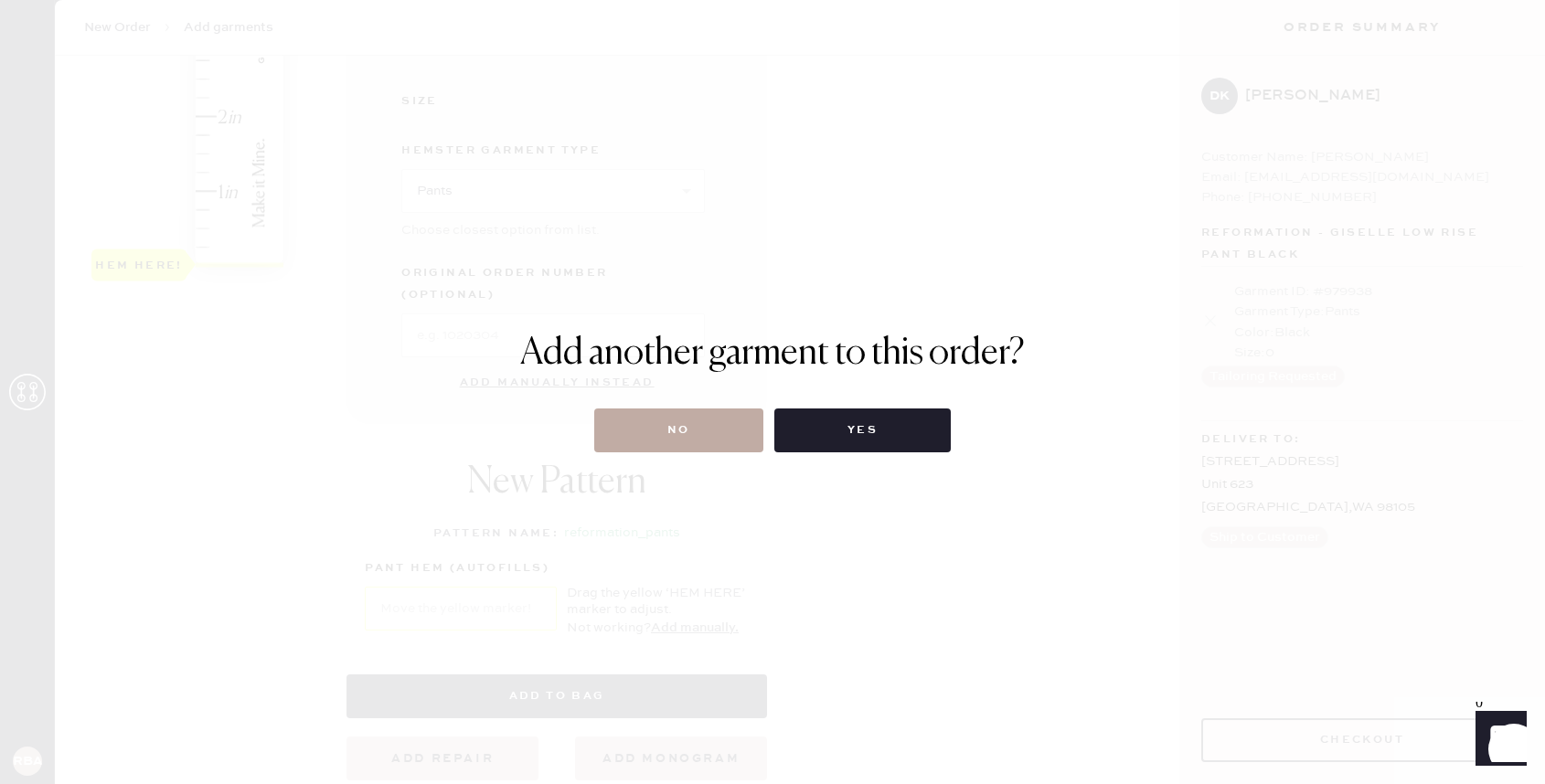
click at [688, 442] on button "No" at bounding box center [678, 431] width 169 height 44
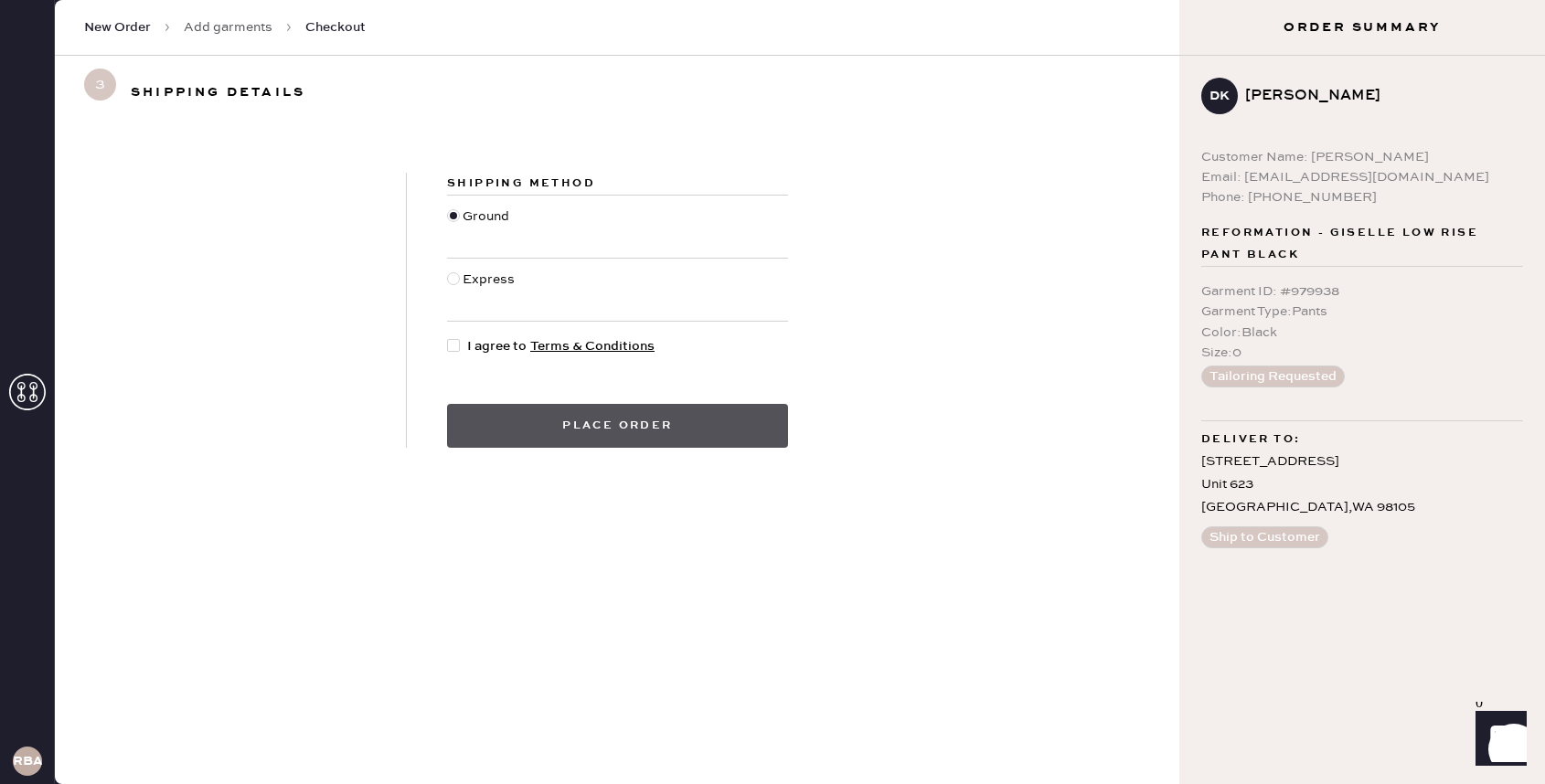
click at [580, 428] on button "Place order" at bounding box center [617, 426] width 341 height 44
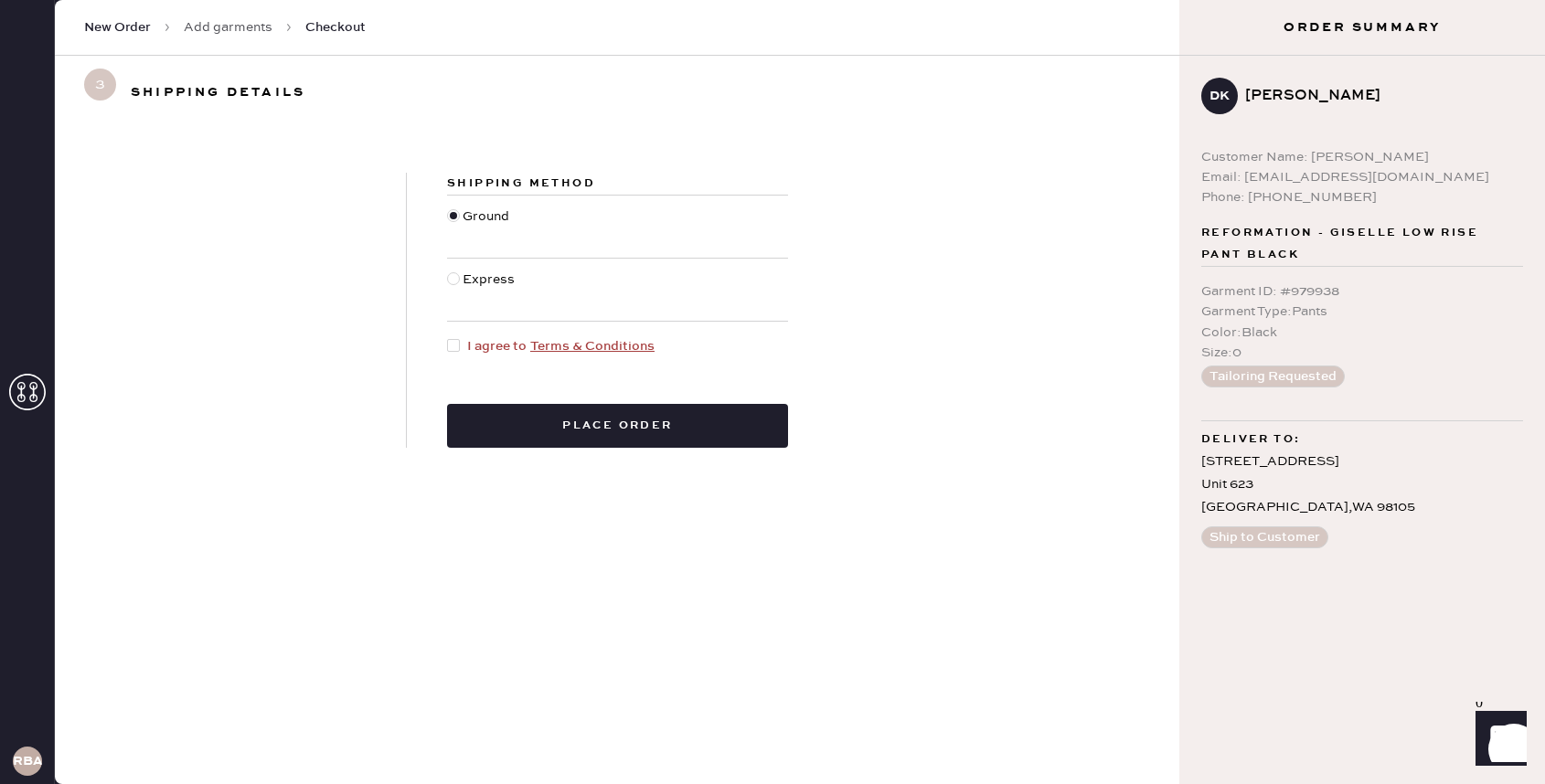
click at [496, 347] on span "I agree to Terms & Conditions" at bounding box center [560, 346] width 188 height 20
click at [448, 337] on input "I agree to Terms & Conditions" at bounding box center [447, 336] width 1 height 1
checkbox input "true"
click at [551, 433] on button "Place order" at bounding box center [617, 426] width 341 height 44
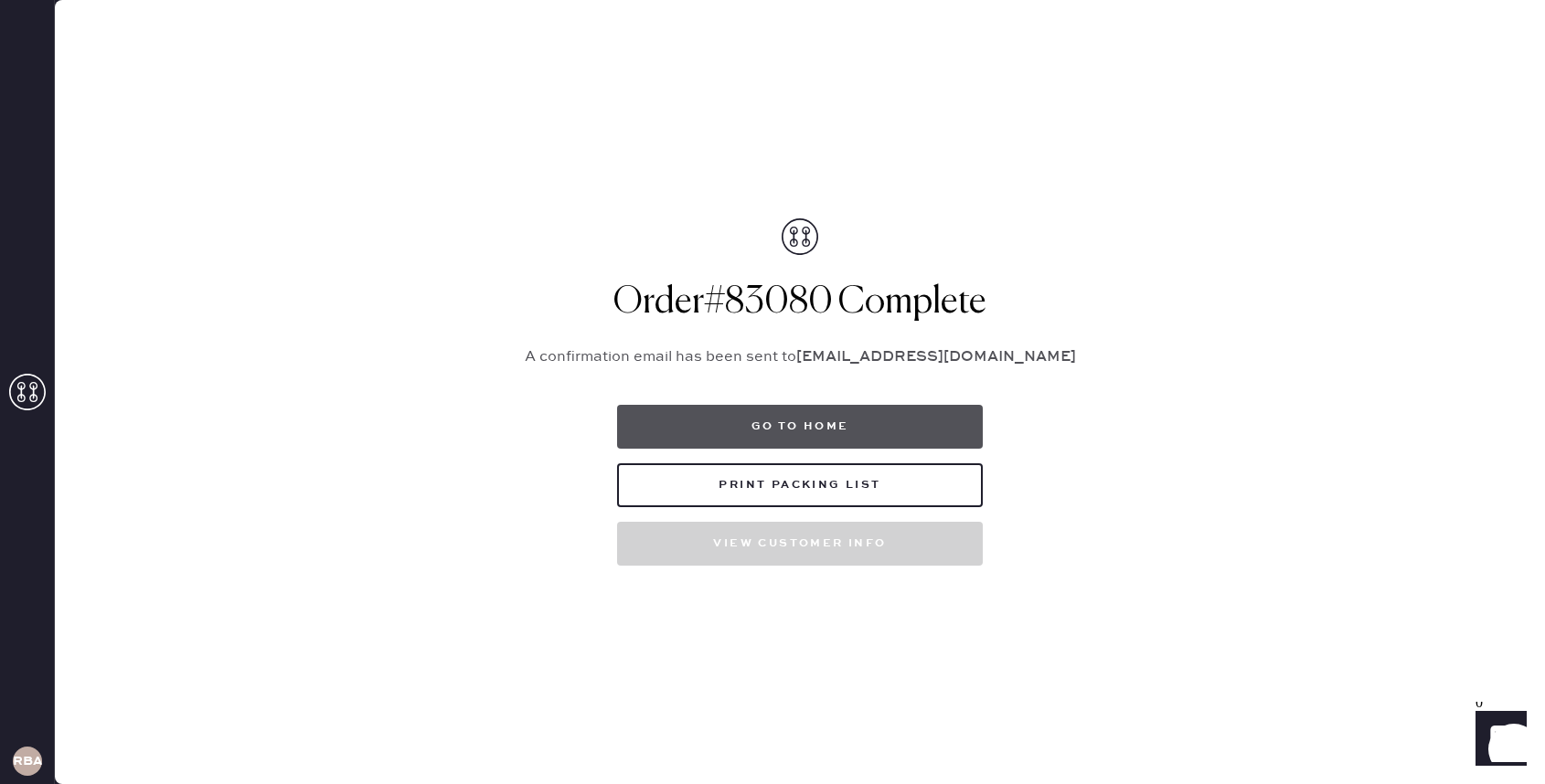
click at [787, 434] on button "Go to home" at bounding box center [799, 427] width 365 height 44
